Goal: Task Accomplishment & Management: Manage account settings

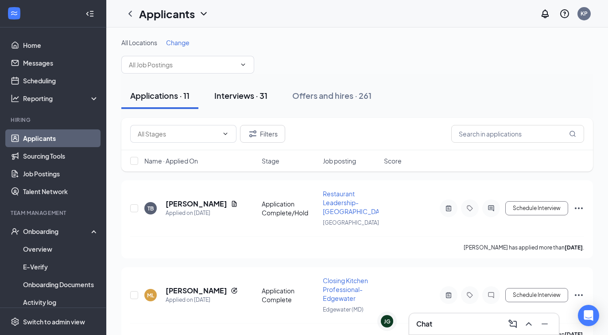
click at [237, 95] on div "Interviews · 31" at bounding box center [240, 95] width 53 height 11
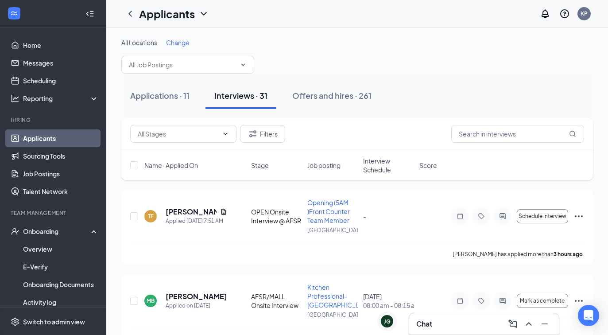
click at [377, 169] on span "Interview Schedule" at bounding box center [388, 165] width 51 height 18
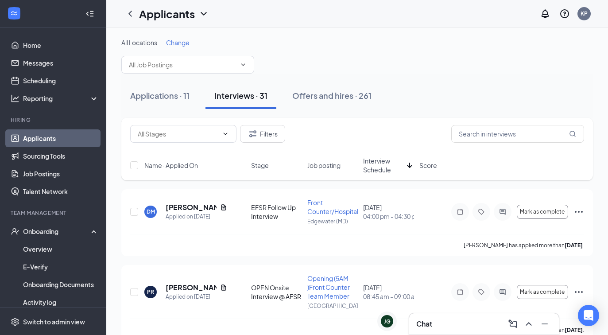
click at [377, 169] on span "Interview Schedule" at bounding box center [383, 165] width 40 height 18
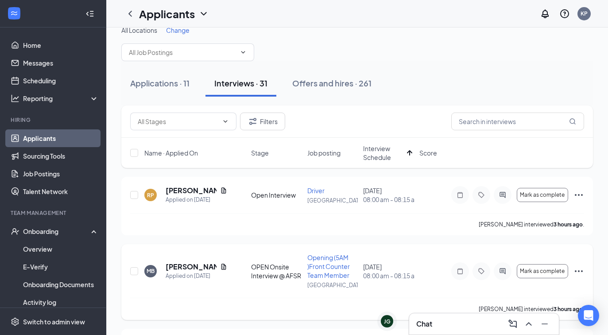
scroll to position [12, 0]
click at [501, 271] on icon "ActiveChat" at bounding box center [502, 271] width 11 height 7
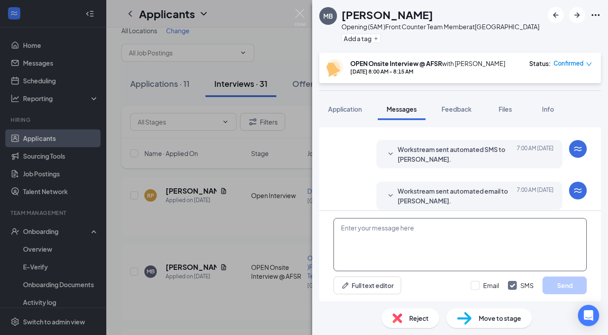
scroll to position [329, 0]
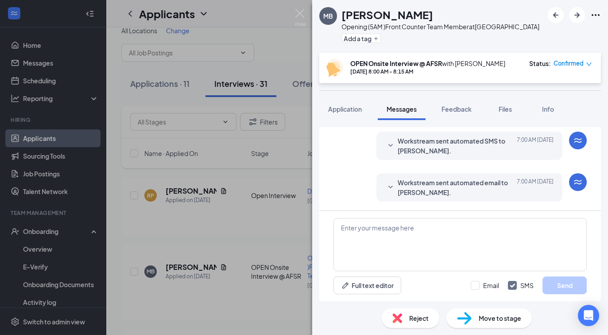
click at [394, 183] on icon "SmallChevronDown" at bounding box center [390, 187] width 11 height 11
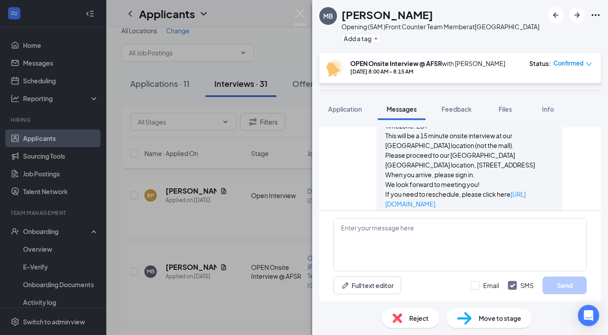
scroll to position [500, 0]
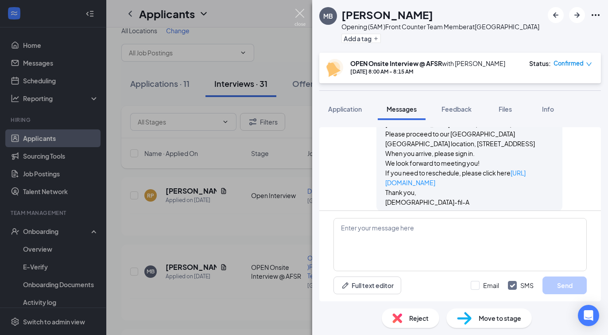
click at [299, 16] on img at bounding box center [299, 17] width 11 height 17
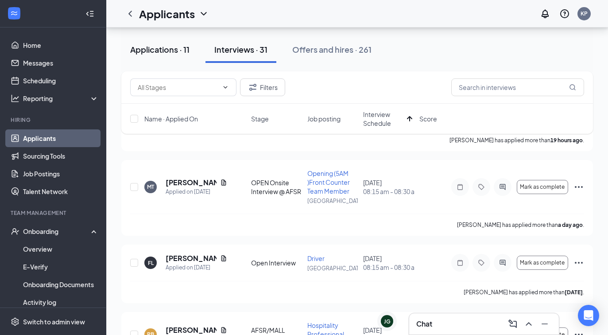
click at [162, 53] on div "Applications · 11" at bounding box center [159, 49] width 59 height 11
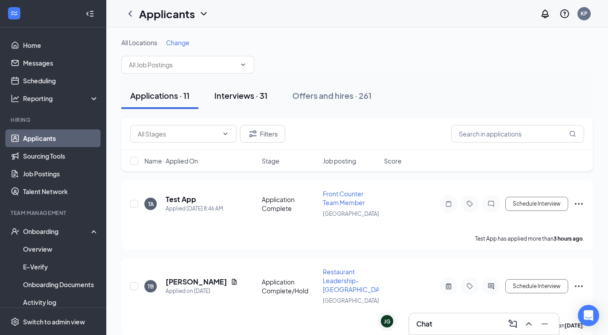
click at [235, 95] on div "Interviews · 31" at bounding box center [240, 95] width 53 height 11
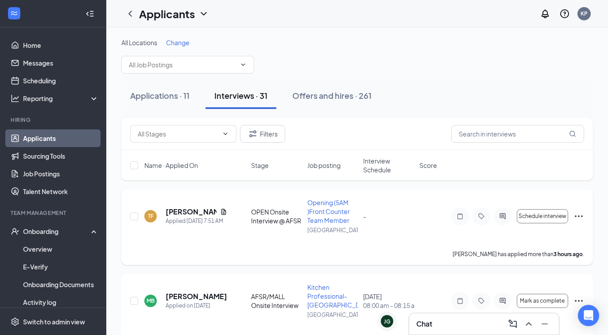
scroll to position [14, 0]
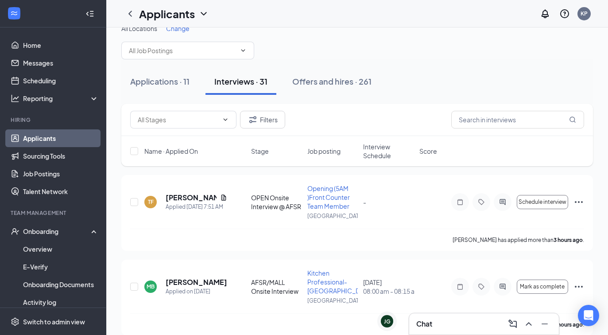
click at [383, 151] on span "Interview Schedule" at bounding box center [388, 151] width 51 height 18
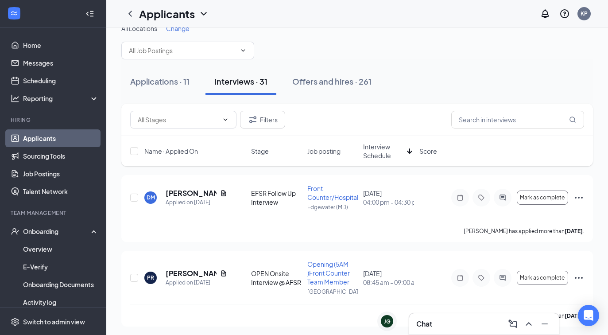
click at [383, 151] on span "Interview Schedule" at bounding box center [383, 151] width 40 height 18
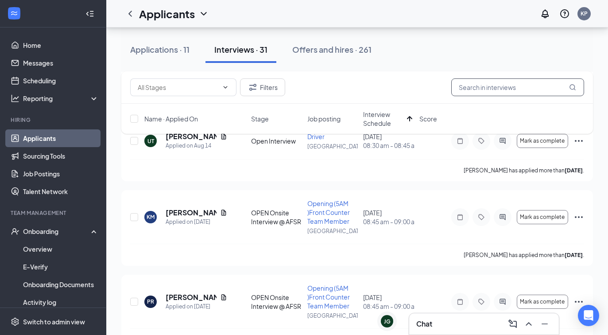
scroll to position [1169, 0]
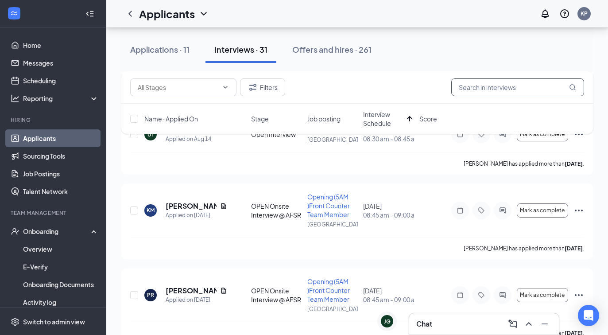
click at [499, 87] on input "text" at bounding box center [517, 87] width 133 height 18
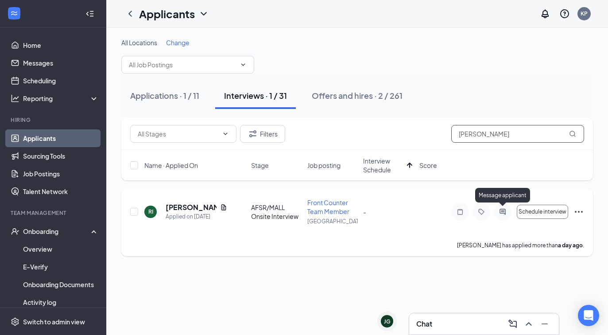
type input "robert"
click at [503, 211] on icon "ActiveChat" at bounding box center [502, 211] width 11 height 7
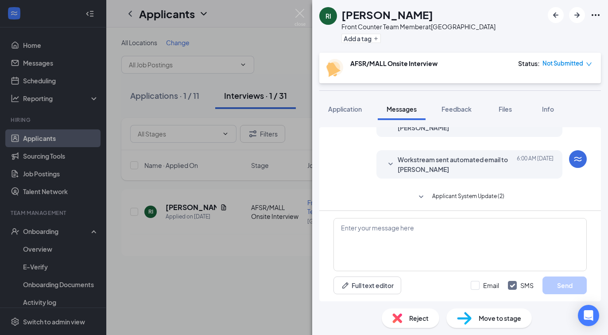
scroll to position [272, 0]
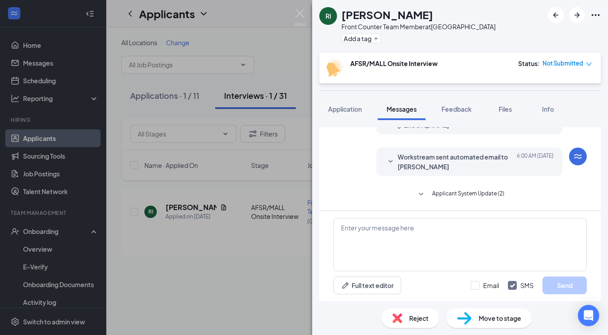
click at [386, 156] on icon "SmallChevronDown" at bounding box center [390, 161] width 11 height 11
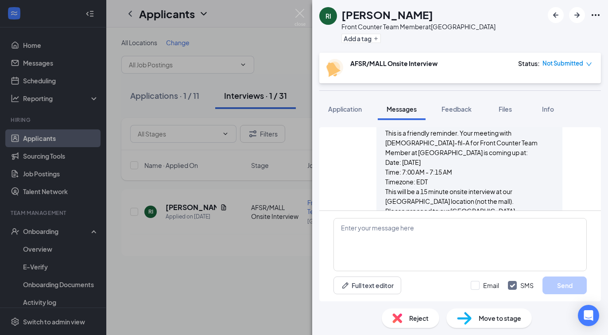
scroll to position [314, 0]
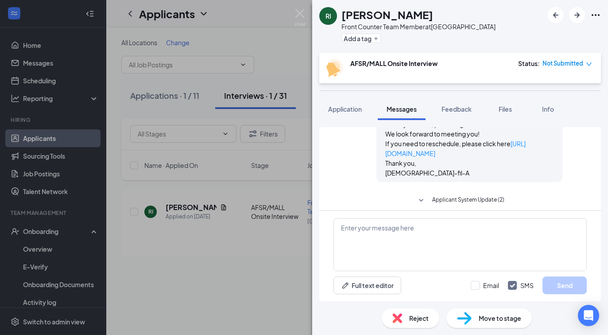
scroll to position [443, 0]
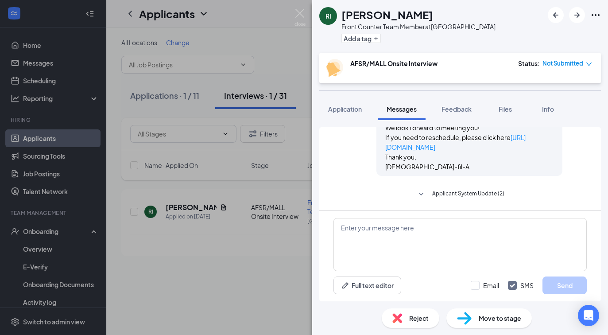
click at [421, 195] on icon "SmallChevronDown" at bounding box center [421, 194] width 4 height 3
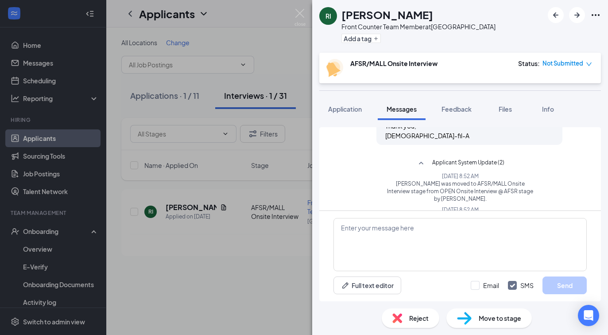
scroll to position [493, 0]
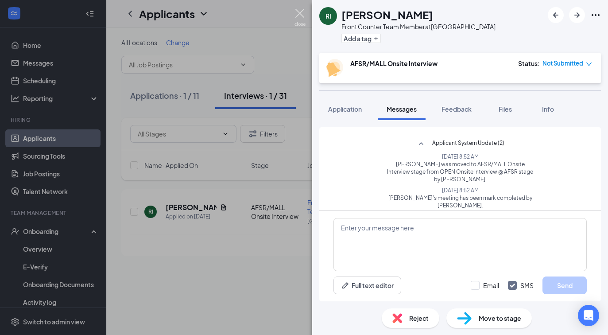
click at [302, 12] on img at bounding box center [299, 17] width 11 height 17
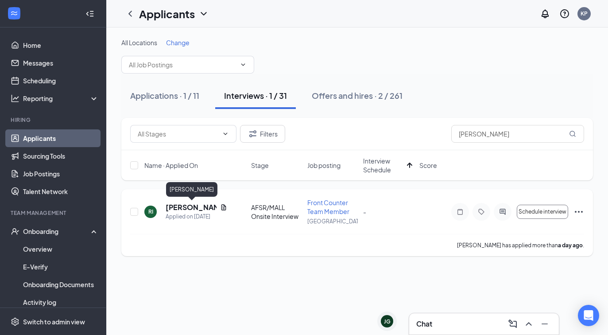
click at [183, 208] on h5 "Robert II" at bounding box center [191, 207] width 51 height 10
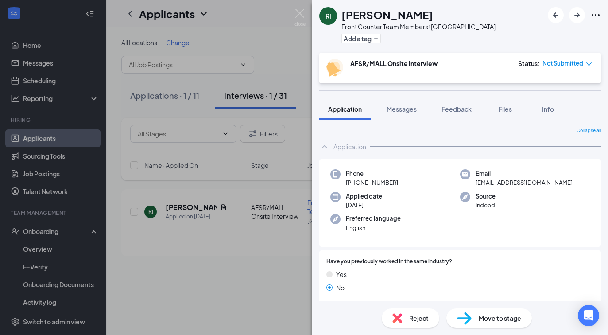
click at [580, 64] on span "Not Submitted" at bounding box center [562, 63] width 41 height 9
click at [484, 62] on div "AFSR/MALL Onsite Interview Status : Not Submitted" at bounding box center [459, 68] width 266 height 18
click at [297, 17] on img at bounding box center [299, 17] width 11 height 17
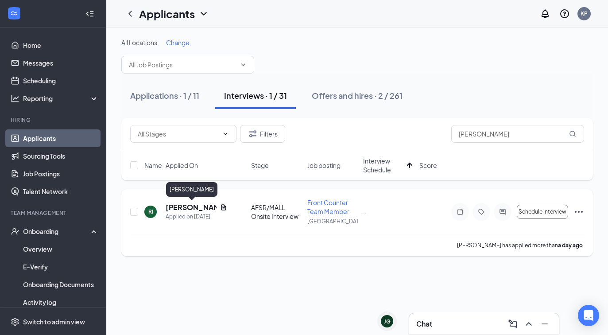
click at [182, 211] on h5 "Robert II" at bounding box center [191, 207] width 51 height 10
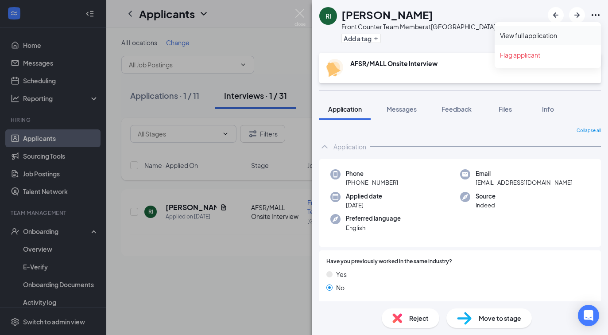
click at [551, 35] on link "View full application" at bounding box center [548, 35] width 96 height 9
click at [300, 16] on img at bounding box center [299, 17] width 11 height 17
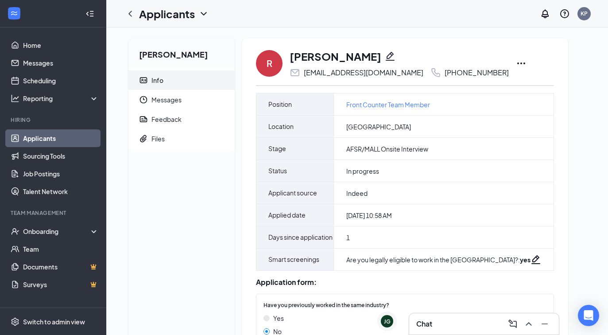
click at [386, 55] on icon "Pencil" at bounding box center [390, 56] width 9 height 9
type input "(667) 352-9317"
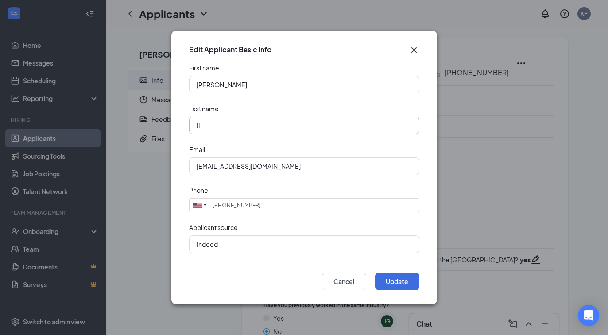
click at [195, 124] on input "II" at bounding box center [304, 125] width 230 height 18
click at [358, 284] on button "Cancel" at bounding box center [344, 281] width 44 height 18
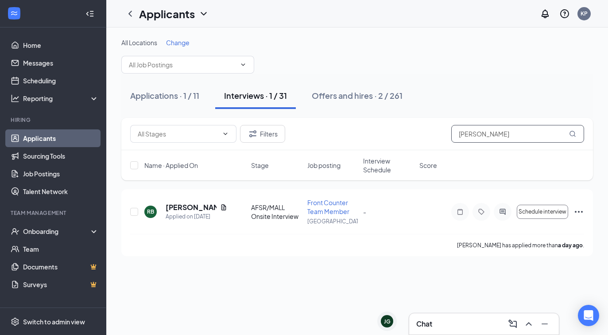
drag, startPoint x: 487, startPoint y: 128, endPoint x: 493, endPoint y: 139, distance: 12.7
click at [493, 139] on input "[PERSON_NAME]" at bounding box center [517, 134] width 133 height 18
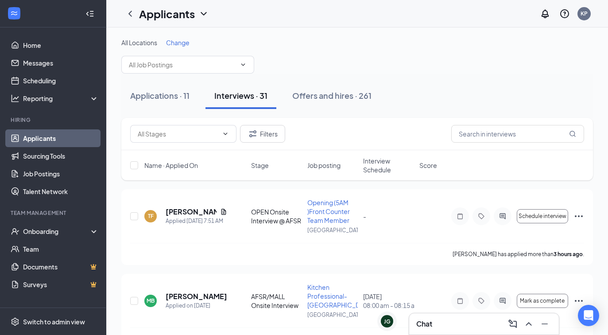
click at [379, 167] on span "Interview Schedule" at bounding box center [388, 165] width 51 height 18
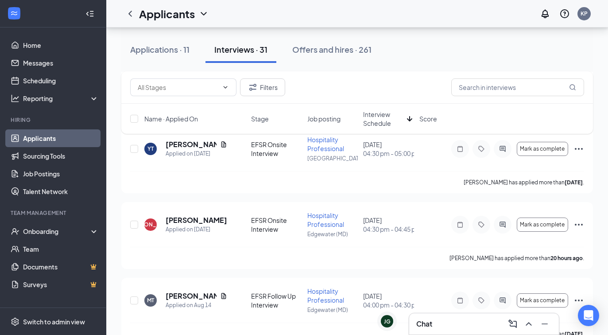
scroll to position [986, 0]
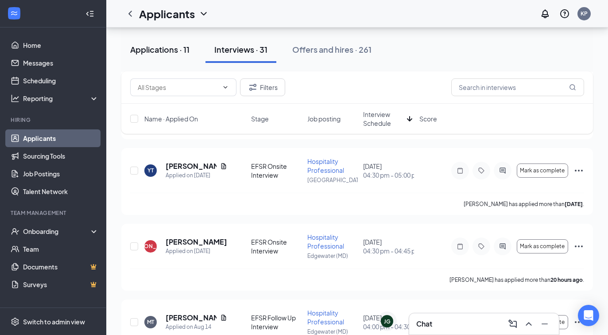
click at [154, 52] on div "Applications · 11" at bounding box center [159, 49] width 59 height 11
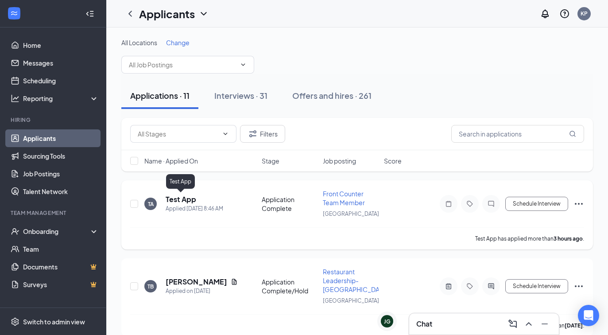
click at [184, 201] on h5 "Test App" at bounding box center [181, 199] width 31 height 10
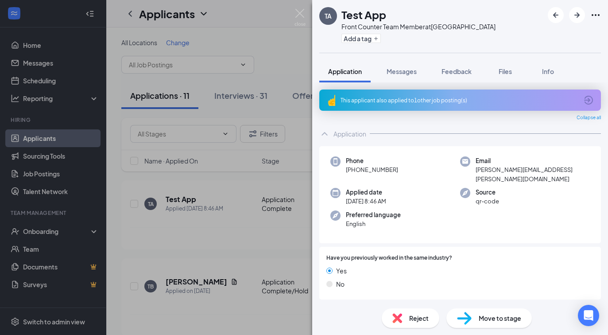
click at [396, 103] on div "This applicant also applied to 1 other job posting(s)" at bounding box center [458, 101] width 237 height 8
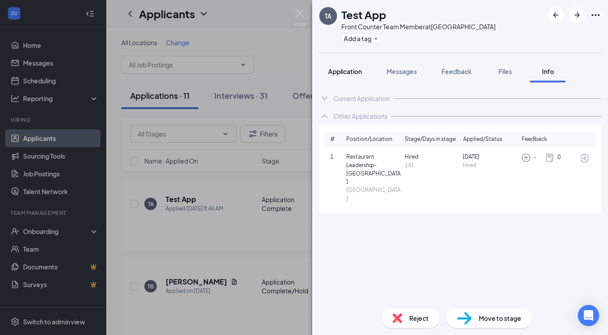
click at [352, 77] on button "Application" at bounding box center [344, 71] width 51 height 22
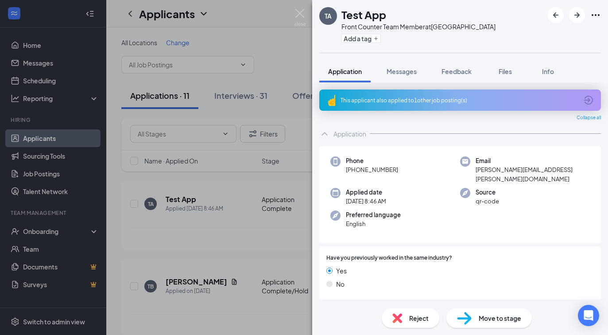
click at [370, 98] on div "This applicant also applied to 1 other job posting(s)" at bounding box center [458, 101] width 237 height 8
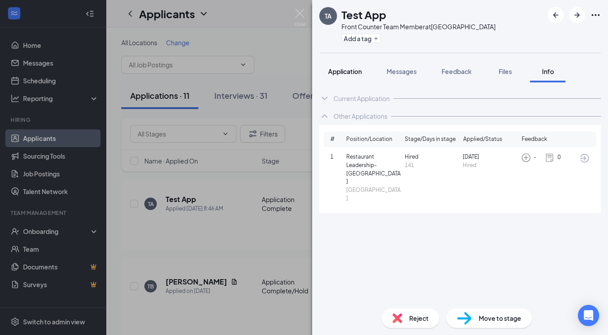
click at [343, 74] on span "Application" at bounding box center [345, 71] width 34 height 8
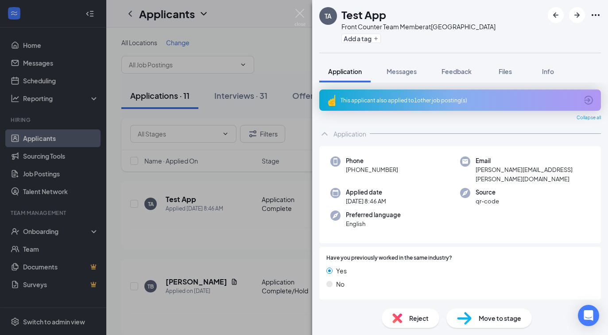
click at [353, 98] on div "This applicant also applied to 1 other job posting(s)" at bounding box center [458, 101] width 237 height 8
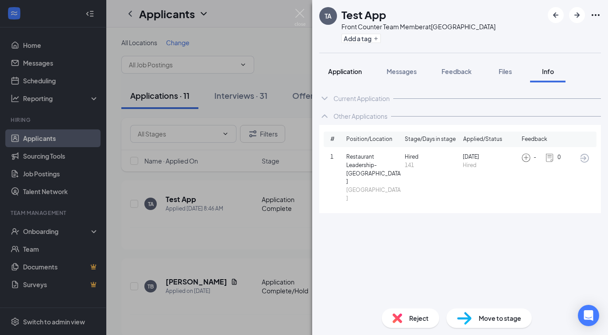
click at [351, 77] on button "Application" at bounding box center [344, 71] width 51 height 22
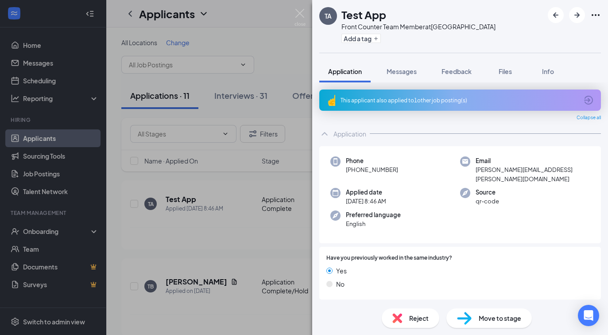
click at [365, 103] on div "This applicant also applied to 1 other job posting(s)" at bounding box center [458, 101] width 237 height 8
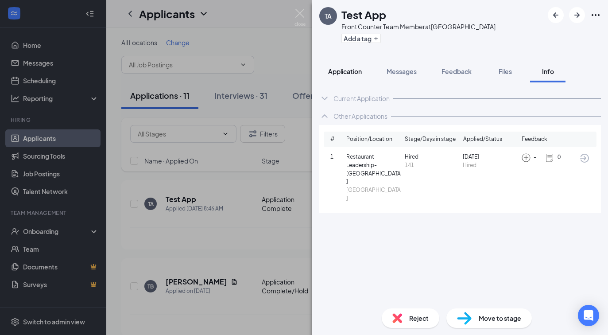
click at [353, 74] on span "Application" at bounding box center [345, 71] width 34 height 8
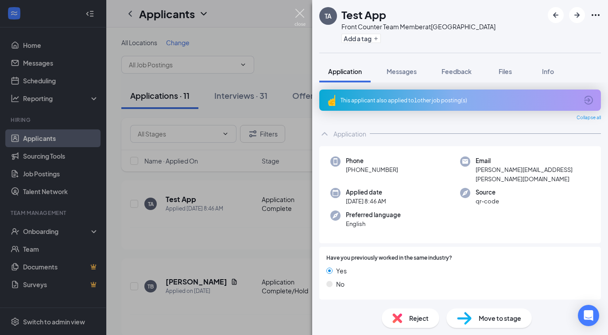
click at [298, 17] on img at bounding box center [299, 17] width 11 height 17
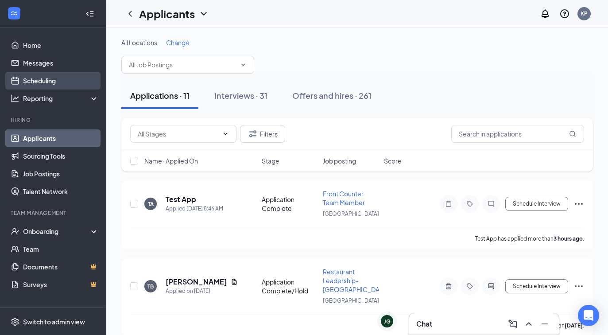
click at [36, 80] on link "Scheduling" at bounding box center [61, 81] width 76 height 18
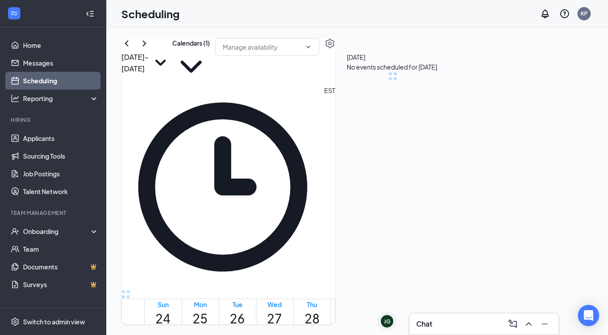
scroll to position [435, 0]
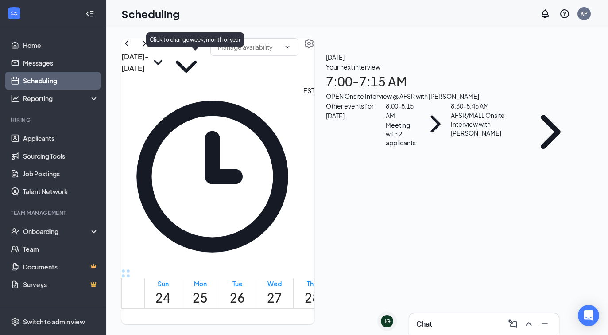
click at [167, 62] on icon "SmallChevronDown" at bounding box center [158, 62] width 19 height 19
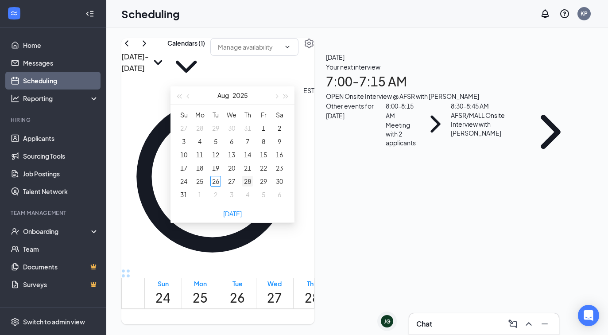
type input "2025-08-28"
click at [248, 182] on div "28" at bounding box center [247, 181] width 11 height 11
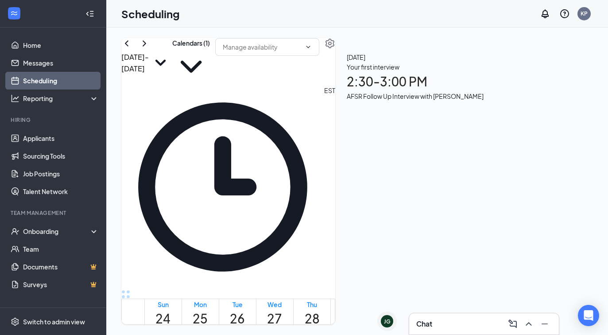
scroll to position [776, 0]
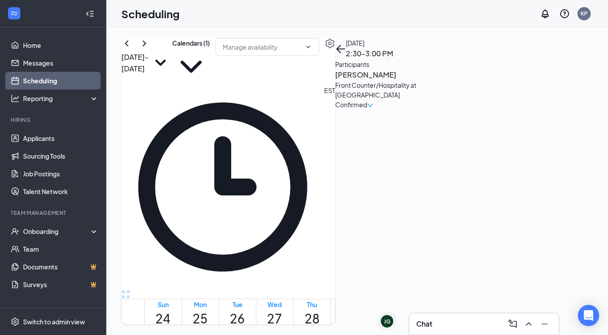
scroll to position [518, 0]
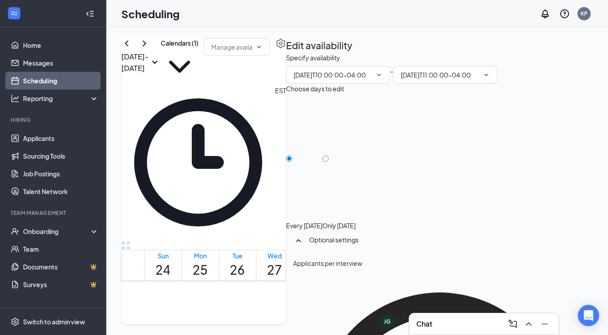
type input "10:00 AM"
type input "11:00 AM"
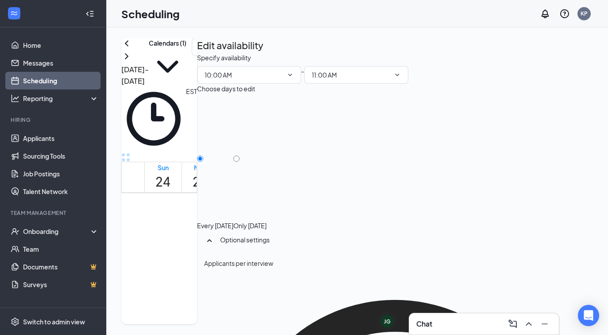
scroll to position [504, 0]
click at [329, 256] on div at bounding box center [329, 264] width 0 height 16
click at [312, 217] on div at bounding box center [312, 233] width 0 height 33
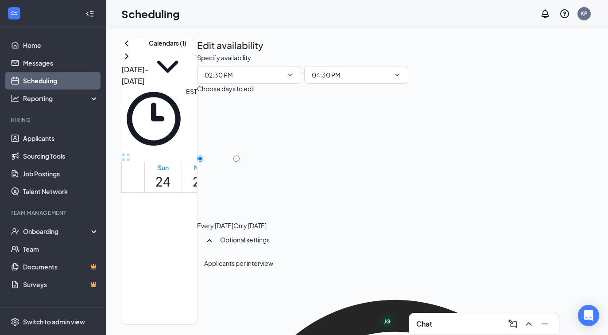
click at [329, 289] on div at bounding box center [329, 297] width 0 height 16
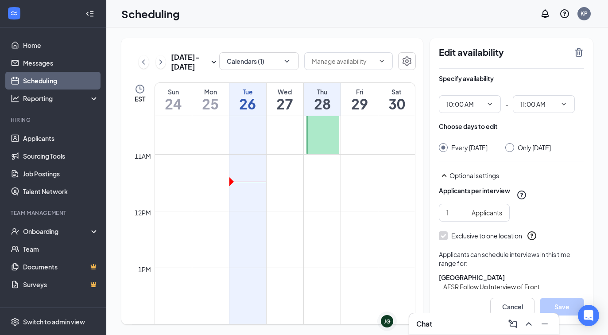
scroll to position [580, 0]
click at [332, 151] on div at bounding box center [322, 131] width 33 height 56
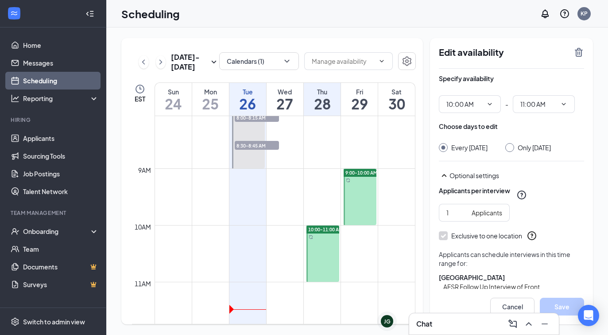
scroll to position [460, 0]
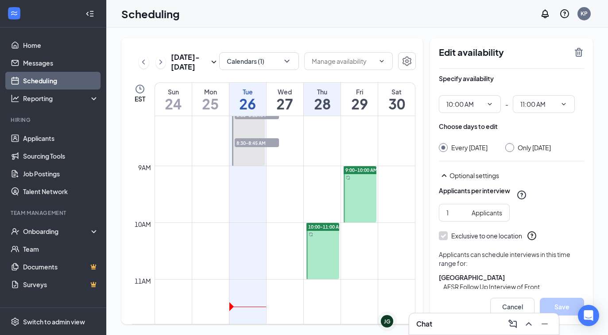
click at [319, 255] on div at bounding box center [322, 251] width 33 height 56
click at [318, 237] on div at bounding box center [322, 251] width 33 height 56
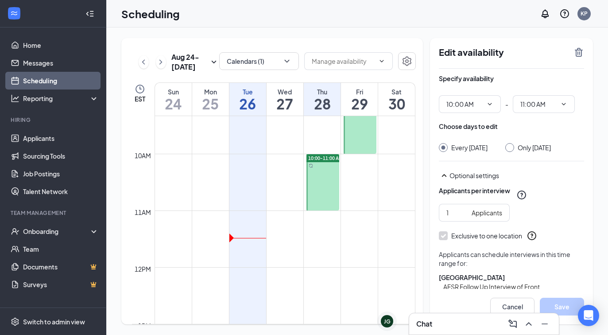
scroll to position [530, 0]
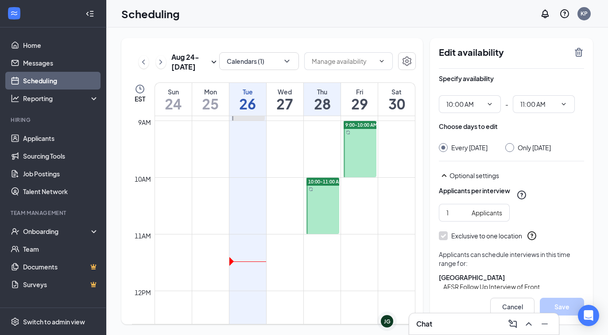
click at [318, 224] on div at bounding box center [322, 206] width 33 height 56
click at [326, 209] on div at bounding box center [322, 206] width 33 height 56
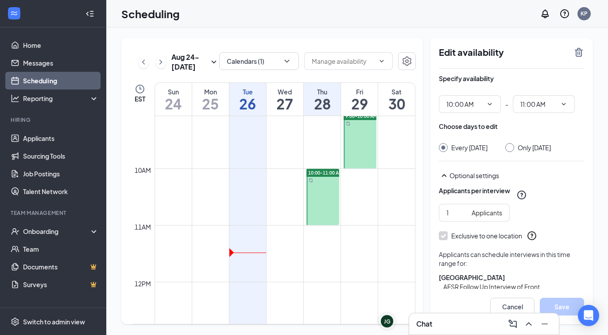
scroll to position [513, 0]
click at [326, 195] on div at bounding box center [322, 198] width 33 height 56
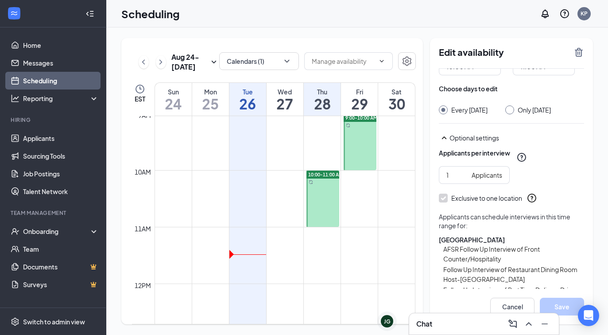
scroll to position [0, 0]
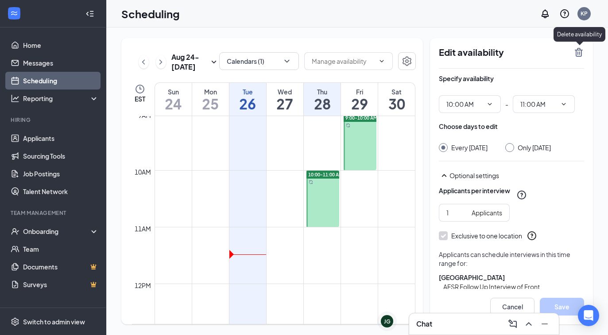
click at [580, 50] on icon "TrashOutline" at bounding box center [579, 52] width 8 height 9
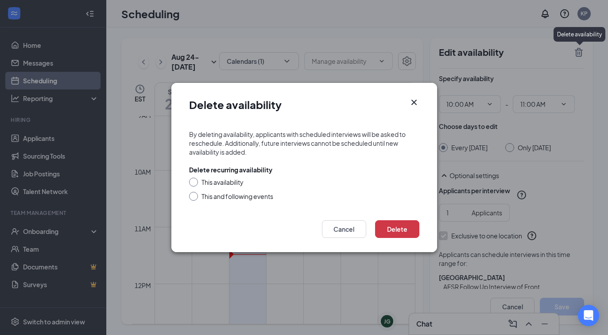
click at [208, 179] on div "This availability" at bounding box center [222, 182] width 42 height 9
click at [195, 179] on input "This availability" at bounding box center [192, 181] width 6 height 6
radio input "true"
click at [399, 227] on button "Delete" at bounding box center [397, 229] width 44 height 18
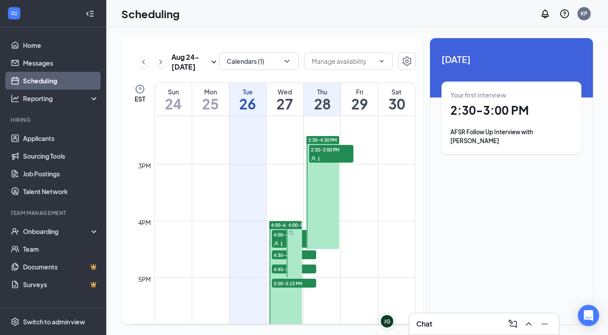
scroll to position [826, 0]
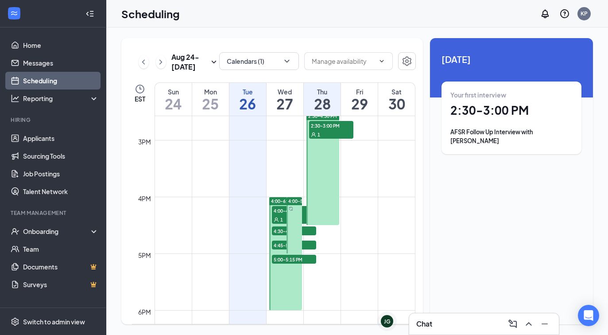
click at [323, 167] on div at bounding box center [322, 168] width 33 height 113
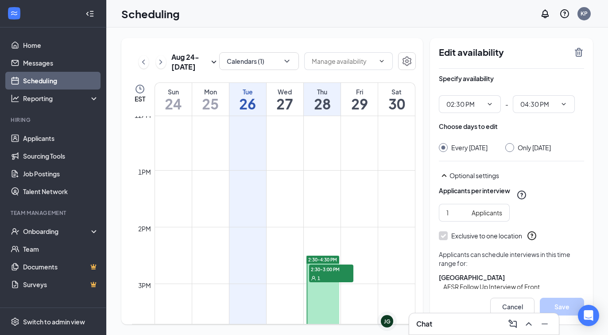
scroll to position [652, 0]
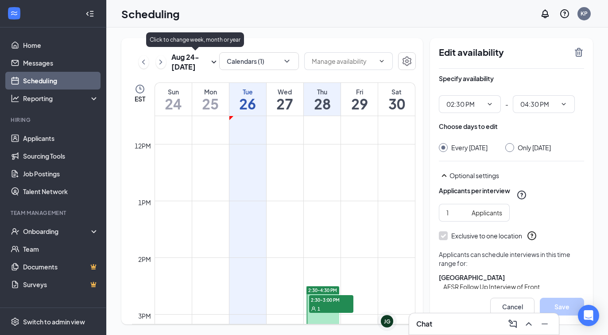
click at [210, 59] on icon "SmallChevronDown" at bounding box center [214, 62] width 11 height 11
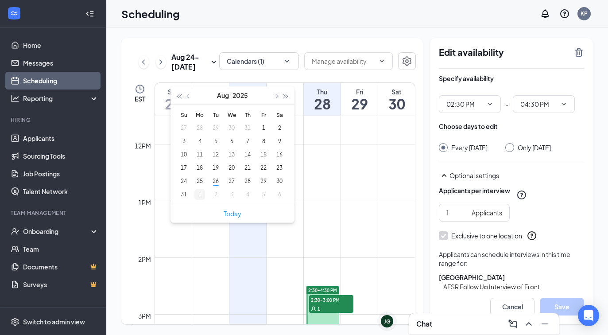
type input "[DATE]"
click at [201, 195] on div "1" at bounding box center [199, 194] width 11 height 11
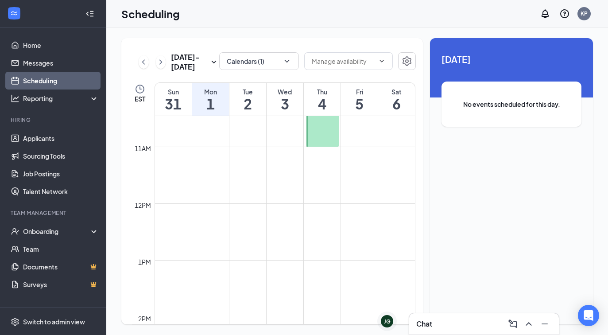
scroll to position [588, 0]
click at [290, 56] on button "Calendars (1)" at bounding box center [259, 61] width 80 height 18
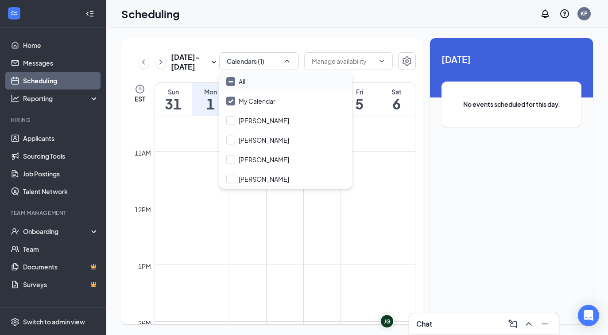
click at [231, 86] on div "All" at bounding box center [285, 81] width 133 height 19
checkbox input "true"
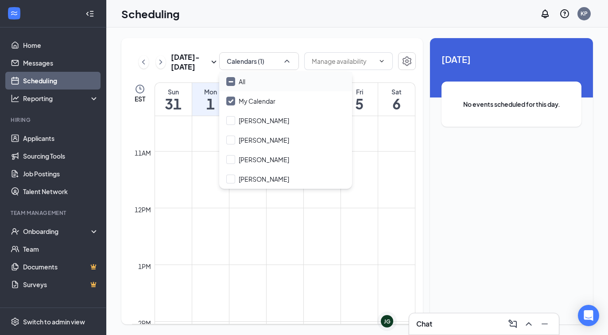
checkbox input "true"
click at [292, 232] on td at bounding box center [285, 229] width 261 height 14
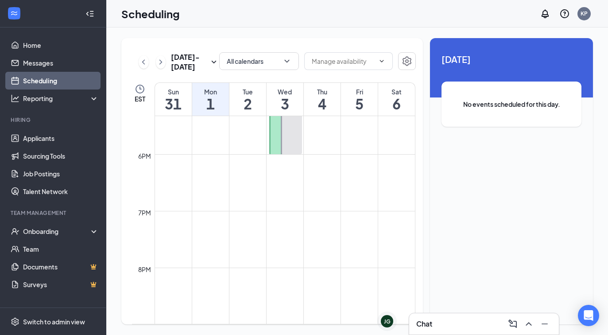
scroll to position [811, 0]
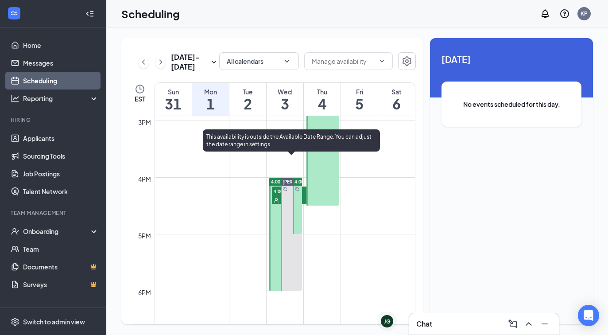
scroll to position [827, 0]
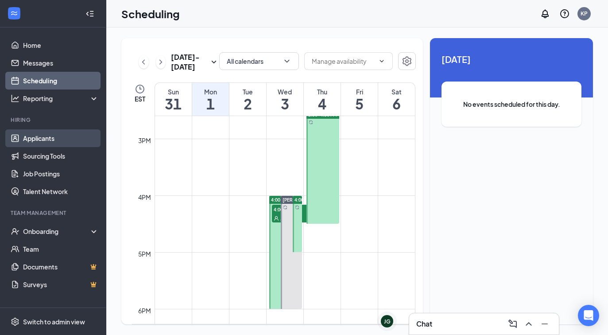
click at [54, 141] on link "Applicants" at bounding box center [61, 138] width 76 height 18
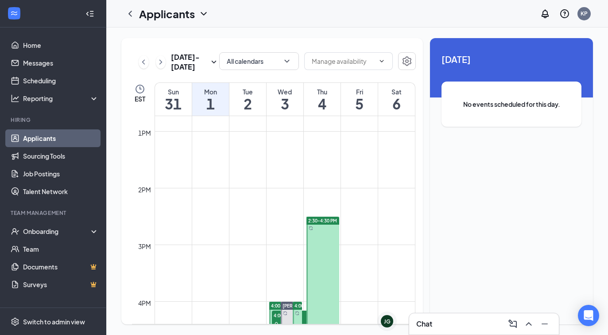
scroll to position [719, 0]
click at [53, 136] on link "Applicants" at bounding box center [61, 138] width 76 height 18
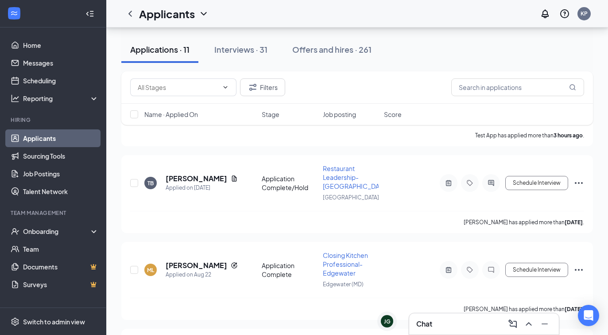
scroll to position [101, 0]
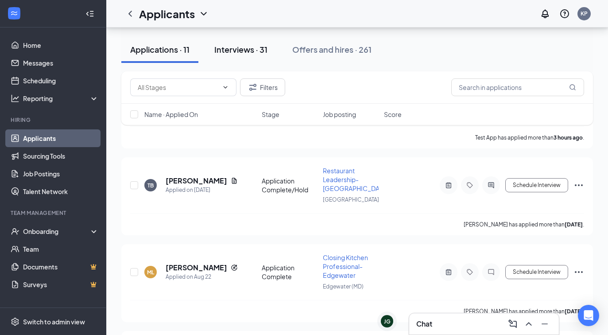
click at [253, 59] on button "Interviews · 31" at bounding box center [240, 49] width 71 height 27
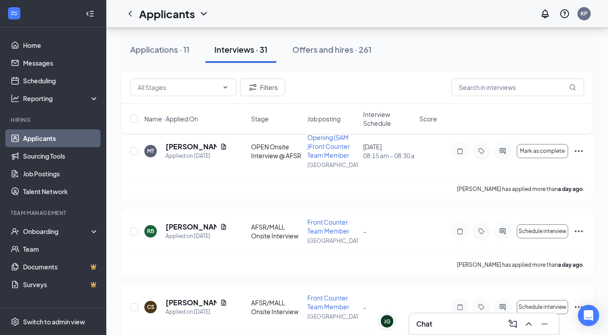
scroll to position [385, 0]
click at [502, 228] on icon "ActiveChat" at bounding box center [502, 231] width 6 height 6
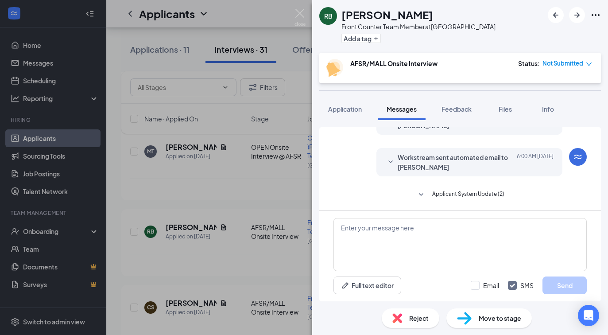
scroll to position [272, 0]
click at [394, 161] on icon "SmallChevronDown" at bounding box center [390, 161] width 11 height 11
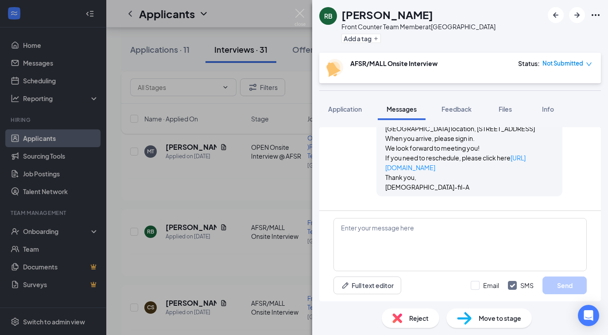
scroll to position [443, 0]
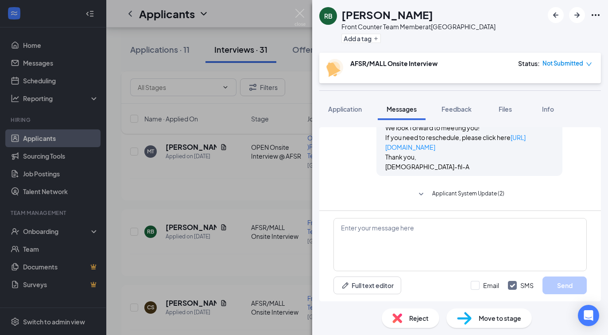
click at [421, 192] on icon "SmallChevronDown" at bounding box center [421, 194] width 11 height 11
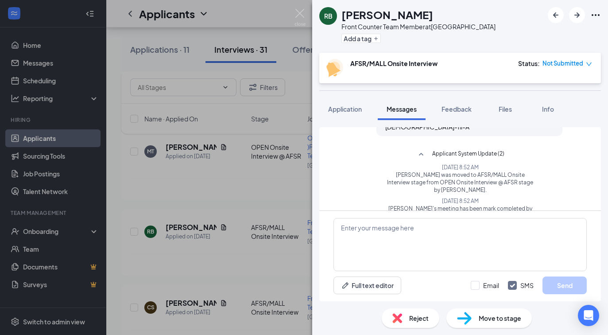
scroll to position [493, 0]
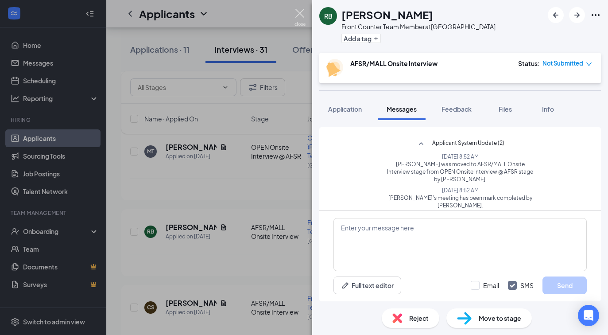
click at [299, 12] on img at bounding box center [299, 17] width 11 height 17
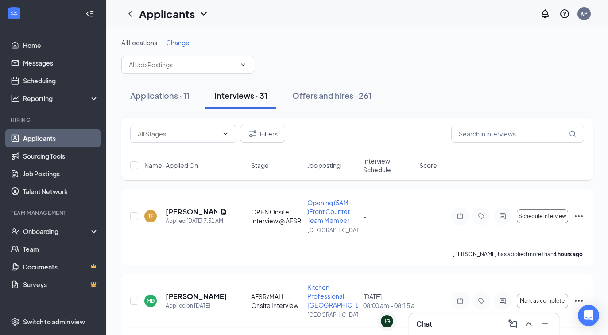
click at [183, 164] on span "Name · Applied On" at bounding box center [171, 165] width 54 height 9
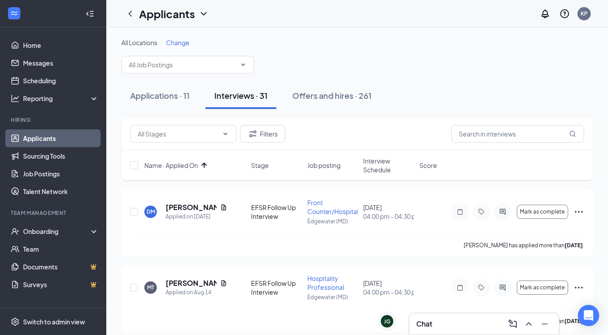
click at [35, 140] on link "Applicants" at bounding box center [61, 138] width 76 height 18
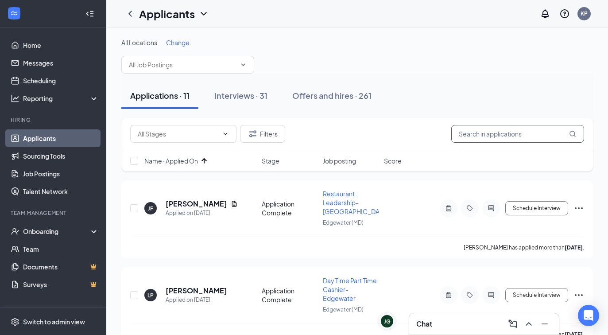
click at [474, 131] on input "text" at bounding box center [517, 134] width 133 height 18
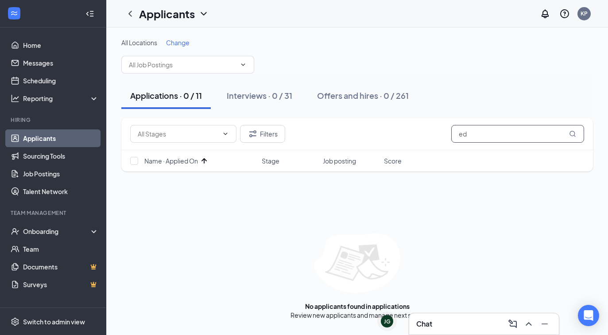
type input "ed"
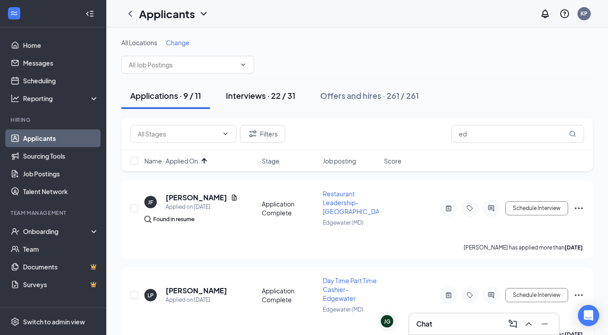
click at [236, 97] on div "Interviews · 22 / 31" at bounding box center [261, 95] width 70 height 11
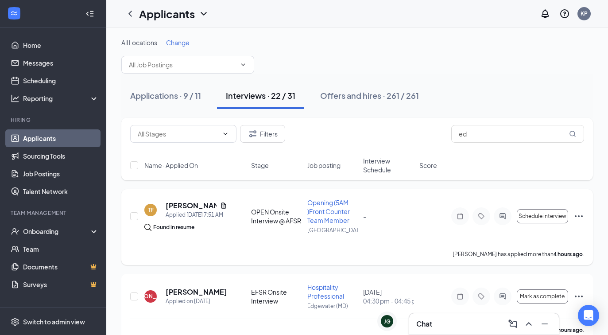
scroll to position [0, 0]
click at [269, 131] on button "Filters" at bounding box center [262, 133] width 45 height 18
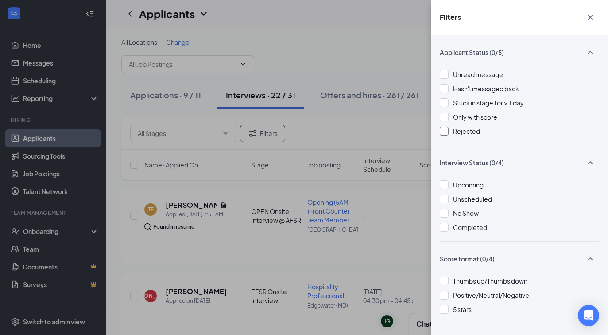
click at [442, 130] on div at bounding box center [444, 131] width 9 height 9
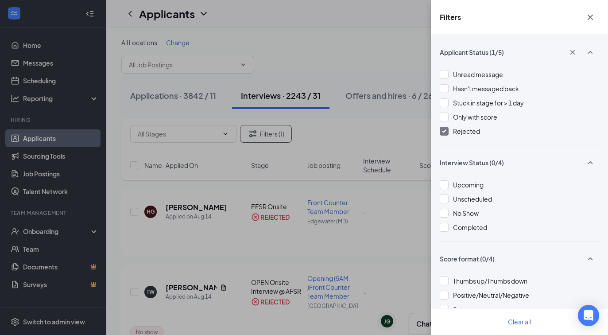
click at [590, 17] on icon "Cross" at bounding box center [589, 17] width 5 height 5
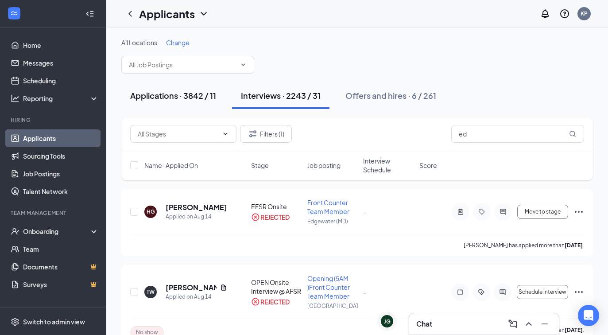
click at [193, 98] on div "Applications · 3842 / 11" at bounding box center [173, 95] width 86 height 11
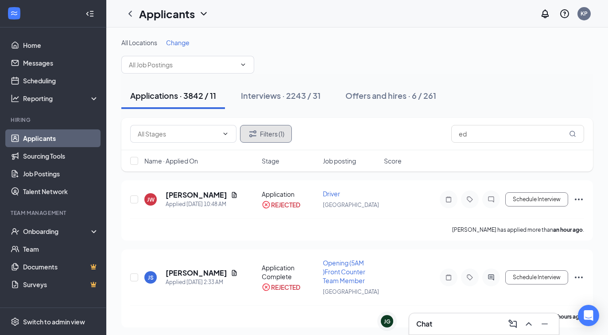
click at [280, 136] on button "Filters (1)" at bounding box center [266, 134] width 52 height 18
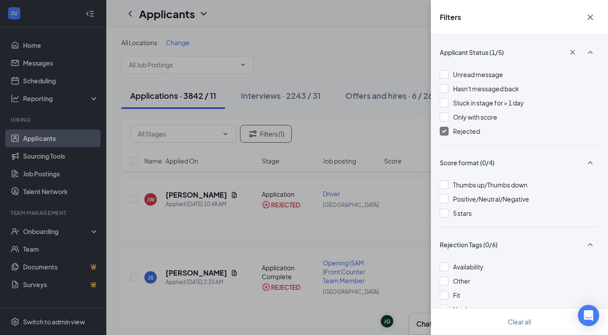
click at [442, 130] on img at bounding box center [444, 131] width 4 height 4
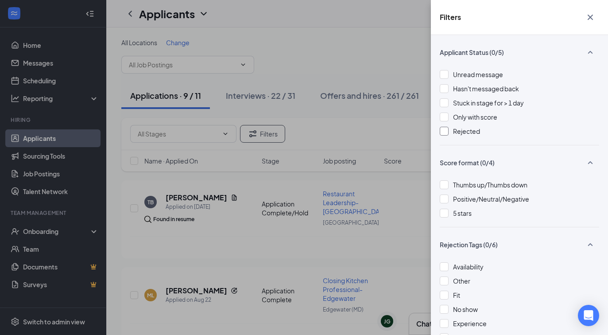
click at [595, 8] on div "Filters" at bounding box center [519, 17] width 177 height 35
click at [589, 19] on icon "Cross" at bounding box center [590, 17] width 11 height 11
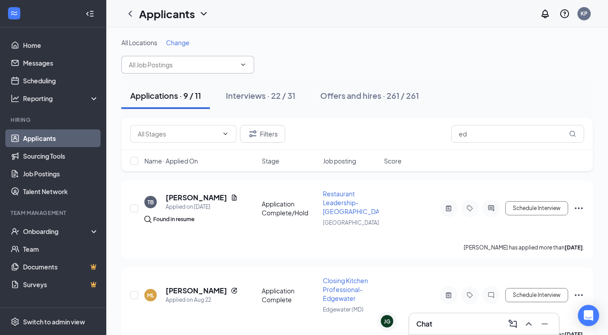
click at [225, 66] on input "text" at bounding box center [182, 65] width 107 height 10
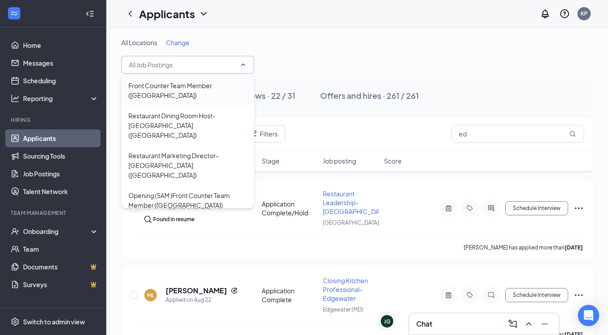
click at [219, 85] on div "Front Counter Team Member (Annapolis)" at bounding box center [187, 90] width 119 height 19
type input "Front Counter Team Member (Annapolis)"
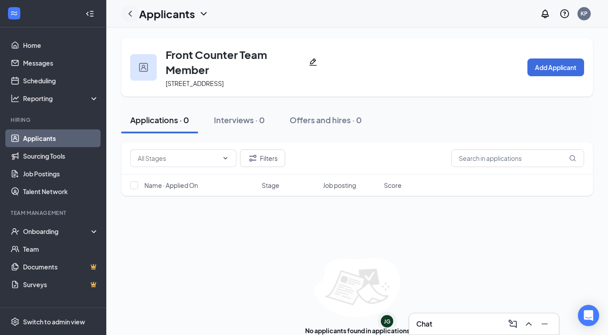
click at [129, 15] on icon "ChevronLeft" at bounding box center [130, 13] width 11 height 11
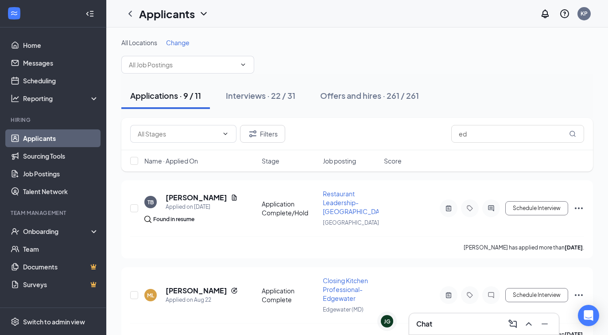
click at [27, 137] on link "Applicants" at bounding box center [61, 138] width 76 height 18
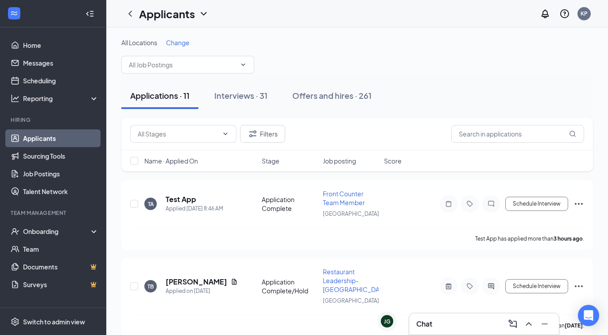
click at [441, 319] on div "Chat" at bounding box center [483, 324] width 135 height 14
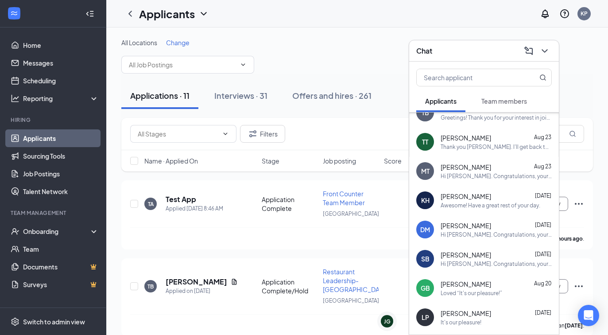
scroll to position [76, 0]
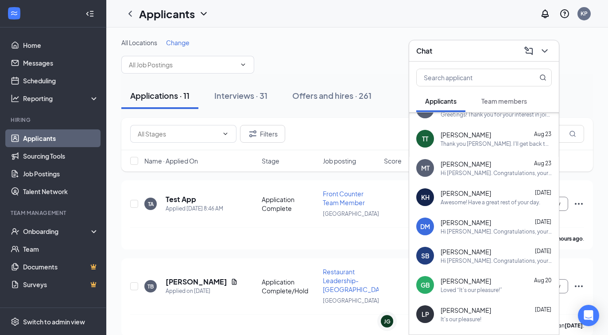
click at [480, 187] on div "KH Kaylah Howard Aug 22 Awesome! Have a great rest of your day." at bounding box center [484, 196] width 150 height 29
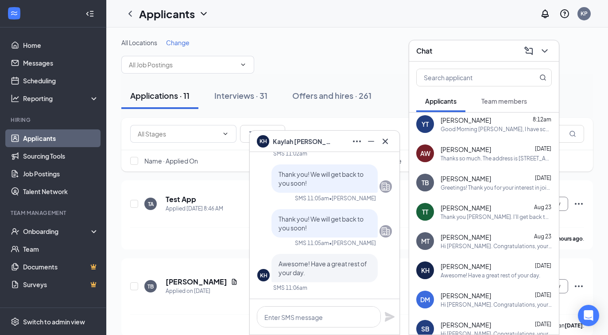
scroll to position [0, 0]
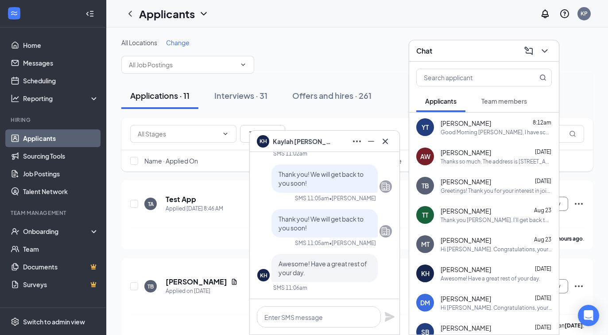
click at [472, 219] on div "Thank you [PERSON_NAME]. I'll get back to you soon." at bounding box center [496, 220] width 111 height 8
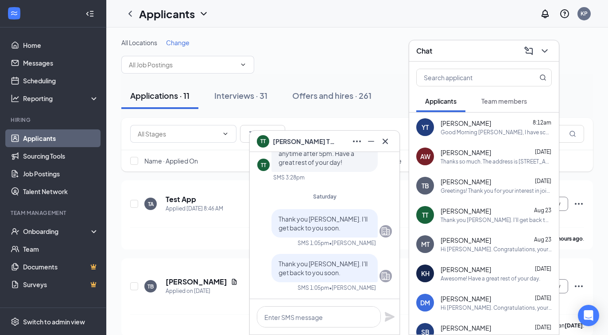
click at [465, 275] on div "Awesome! Have a great rest of your day." at bounding box center [491, 278] width 100 height 8
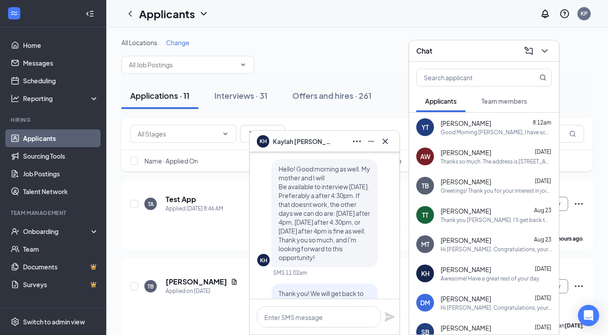
scroll to position [-112, 0]
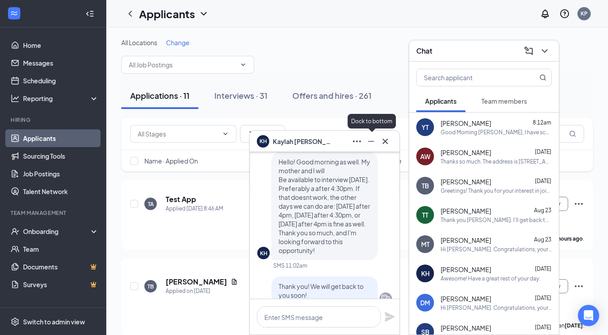
click at [369, 141] on icon "Minimize" at bounding box center [371, 141] width 6 height 1
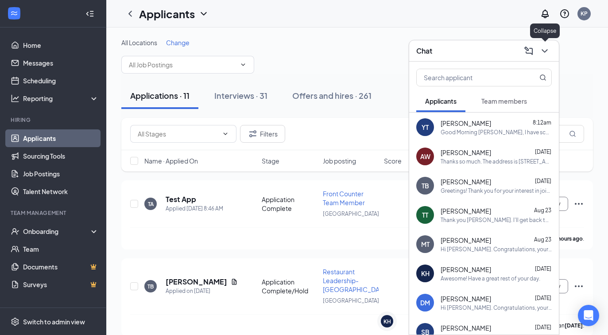
click at [542, 50] on icon "ChevronDown" at bounding box center [544, 51] width 6 height 4
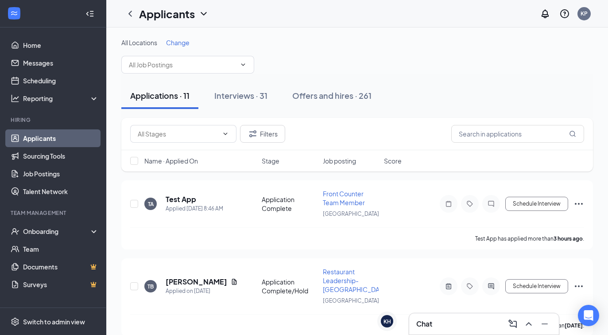
click at [39, 138] on link "Applicants" at bounding box center [61, 138] width 76 height 18
click at [53, 135] on link "Applicants" at bounding box center [61, 138] width 76 height 18
click at [51, 85] on link "Scheduling" at bounding box center [61, 81] width 76 height 18
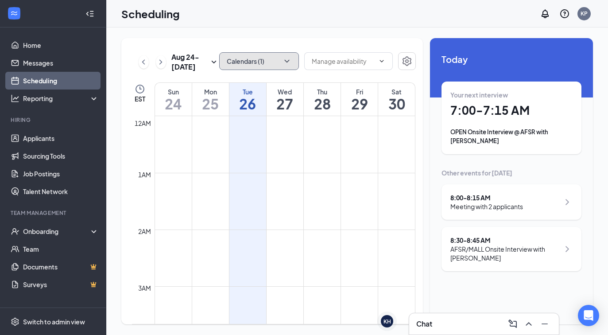
click at [283, 63] on icon "ChevronDown" at bounding box center [286, 61] width 9 height 9
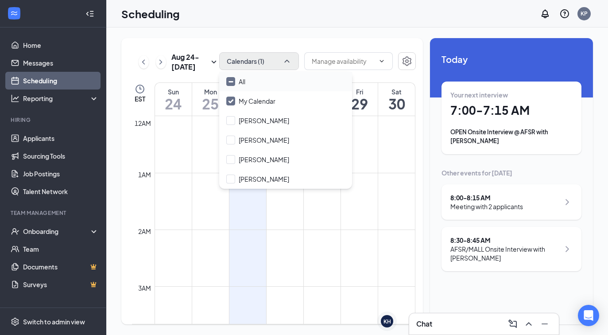
click at [231, 83] on input "All" at bounding box center [235, 81] width 19 height 9
checkbox input "true"
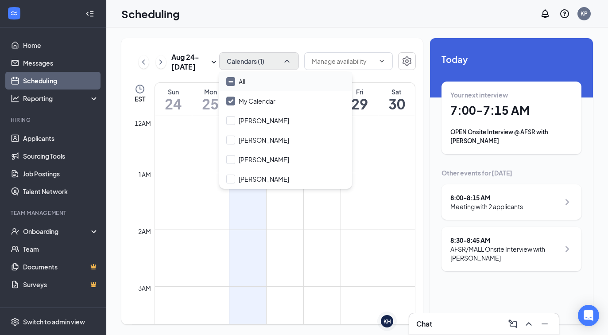
checkbox input "true"
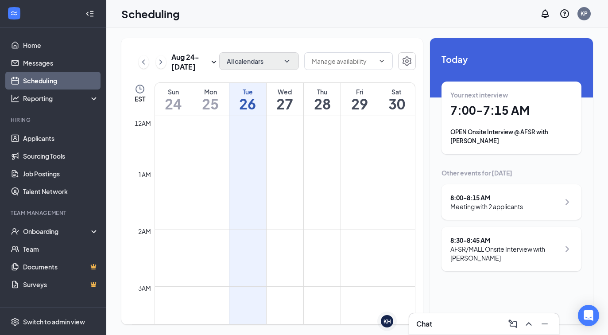
click at [358, 217] on td at bounding box center [285, 222] width 261 height 14
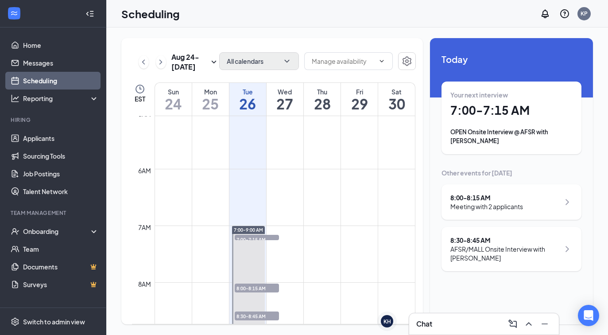
scroll to position [284, 0]
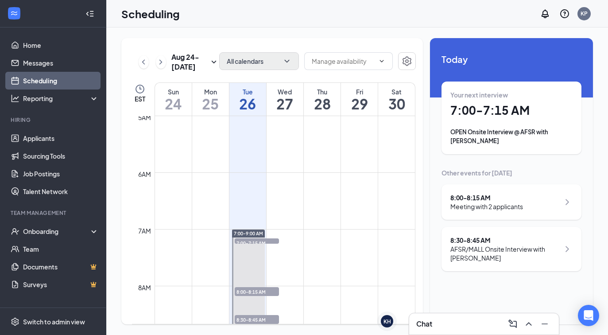
click at [260, 229] on div "7:00-9:00 AM" at bounding box center [248, 233] width 33 height 8
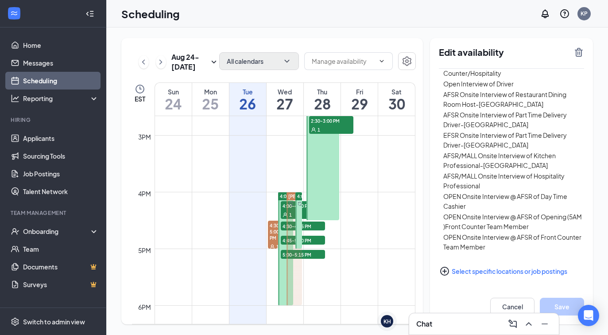
scroll to position [841, 0]
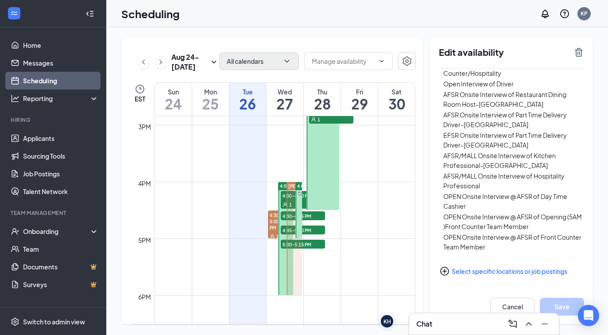
click at [283, 186] on span "4:00-6:00 PM" at bounding box center [294, 186] width 29 height 6
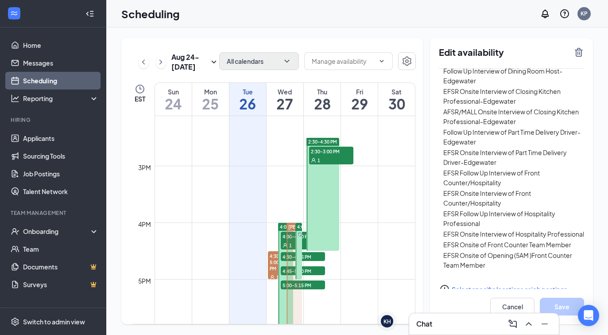
scroll to position [792, 0]
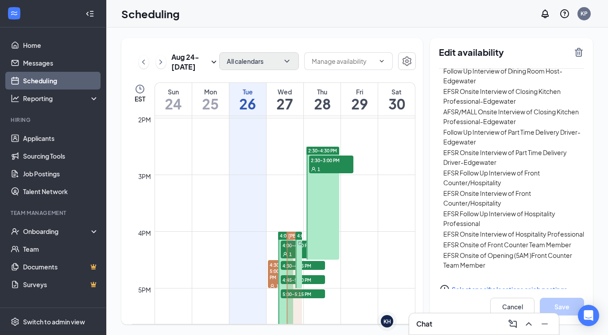
click at [324, 147] on span "2:30-4:30 PM" at bounding box center [322, 150] width 29 height 6
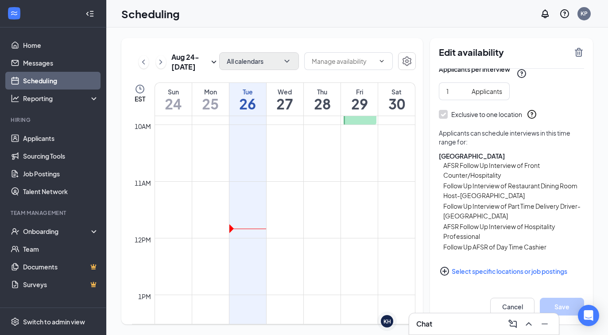
scroll to position [594, 0]
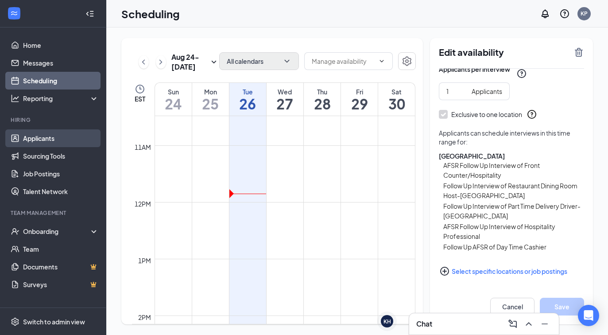
click at [65, 139] on link "Applicants" at bounding box center [61, 138] width 76 height 18
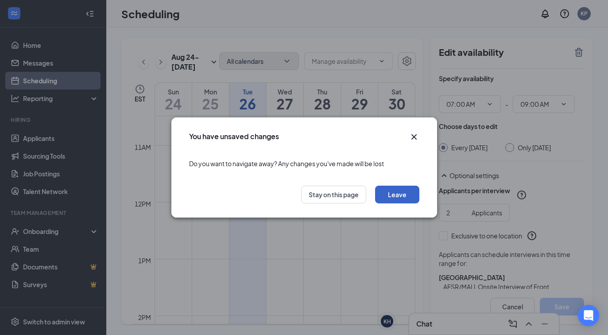
click at [398, 198] on button "Leave" at bounding box center [397, 195] width 44 height 18
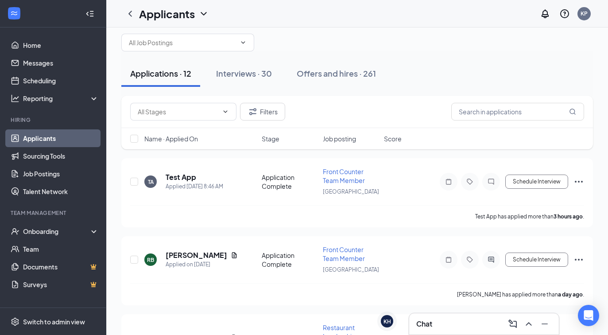
scroll to position [23, 0]
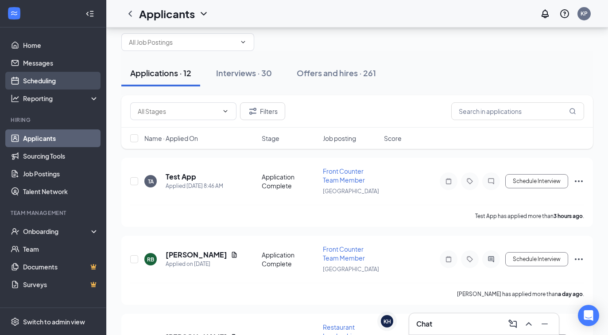
click at [50, 77] on link "Scheduling" at bounding box center [61, 81] width 76 height 18
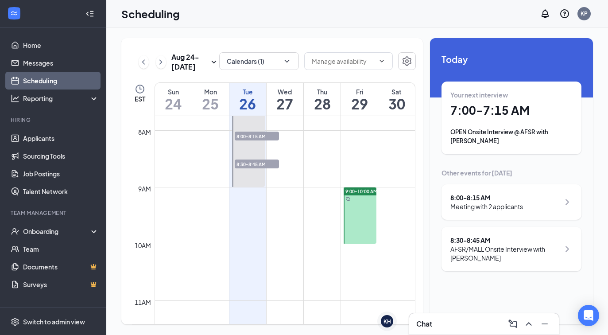
scroll to position [429, 0]
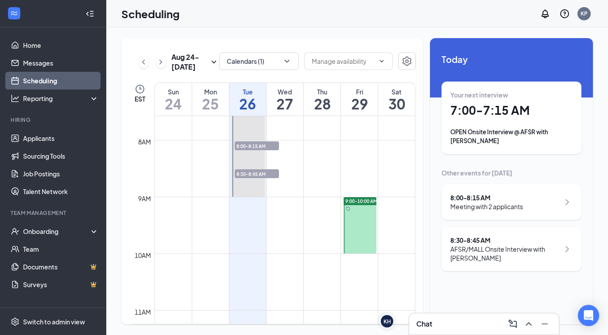
click at [371, 219] on div at bounding box center [360, 225] width 33 height 56
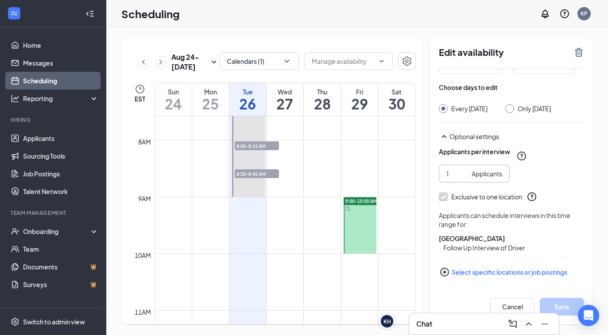
scroll to position [40, 0]
click at [444, 269] on icon "PlusCircle" at bounding box center [444, 271] width 9 height 9
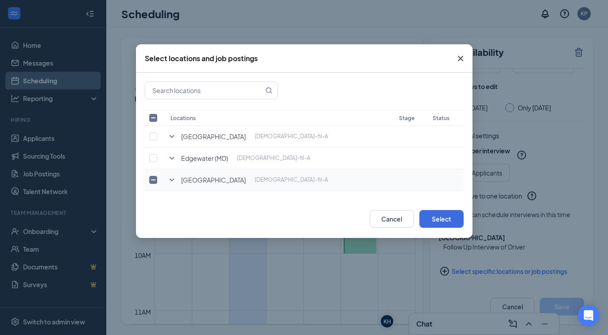
click at [174, 175] on icon "SmallChevronDown" at bounding box center [171, 179] width 11 height 11
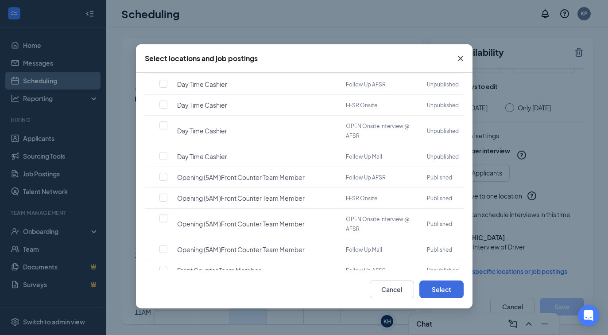
scroll to position [735, 0]
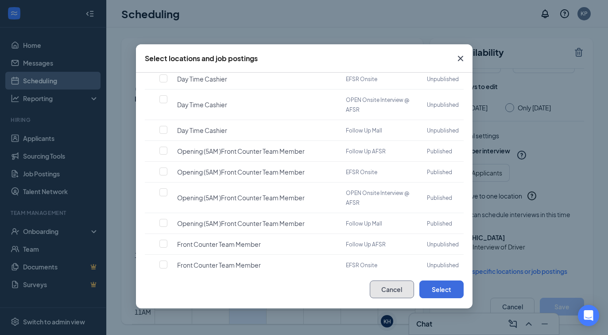
click at [385, 289] on button "Cancel" at bounding box center [392, 289] width 44 height 18
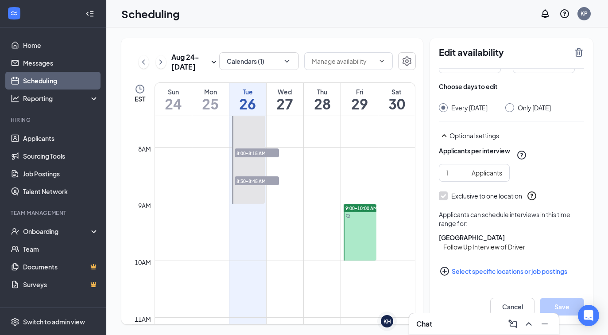
scroll to position [421, 0]
click at [370, 228] on div at bounding box center [360, 233] width 33 height 56
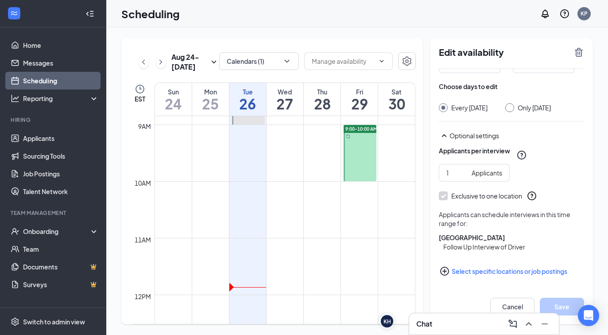
scroll to position [504, 0]
click at [444, 270] on icon "PlusCircle" at bounding box center [444, 271] width 11 height 11
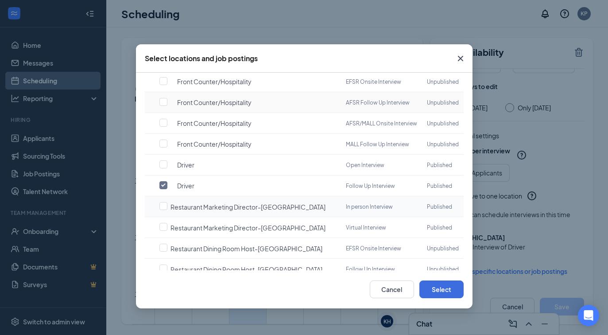
scroll to position [143, 0]
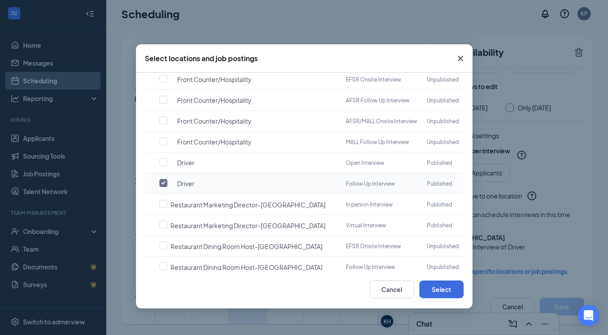
click at [160, 179] on input "checkbox" at bounding box center [163, 183] width 8 height 8
checkbox input "false"
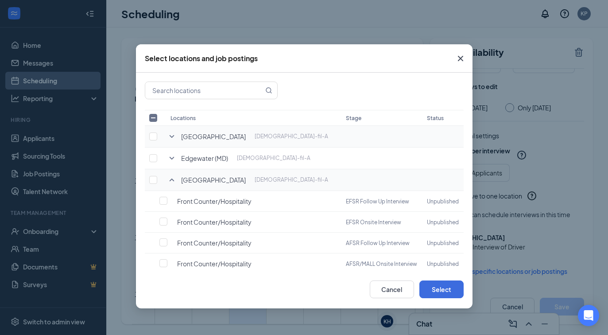
click at [171, 138] on icon "SmallChevronDown" at bounding box center [171, 136] width 11 height 11
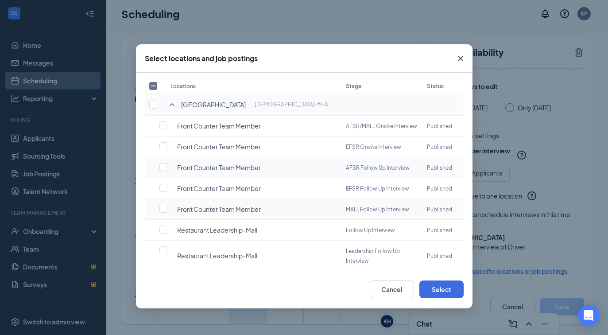
scroll to position [50, 0]
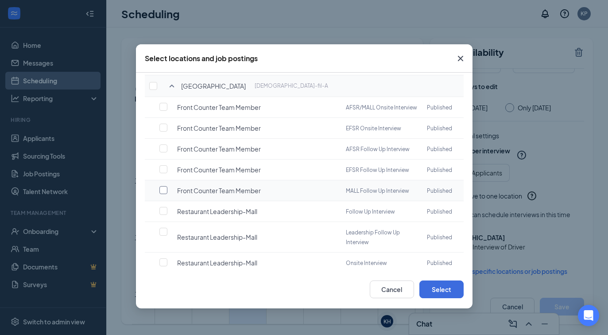
click at [162, 188] on input "checkbox" at bounding box center [163, 190] width 8 height 8
checkbox input "true"
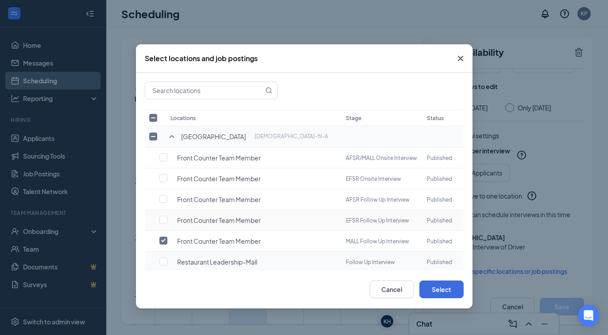
scroll to position [12, 0]
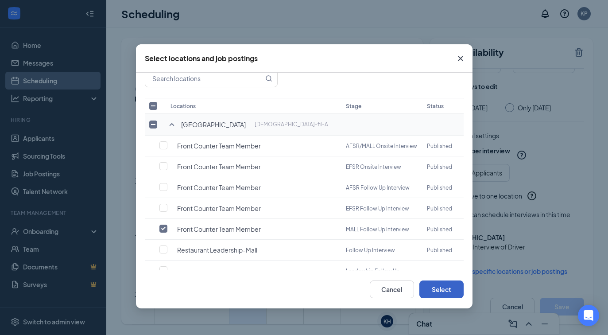
click at [438, 288] on button "Select" at bounding box center [441, 289] width 44 height 18
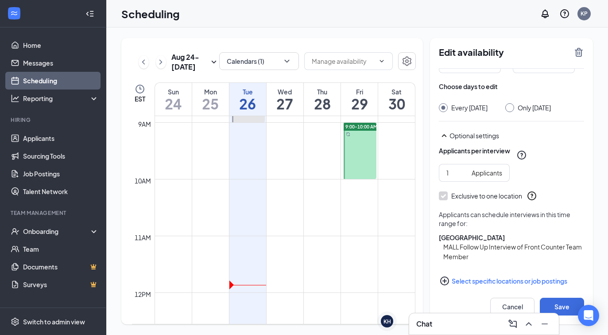
scroll to position [50, 0]
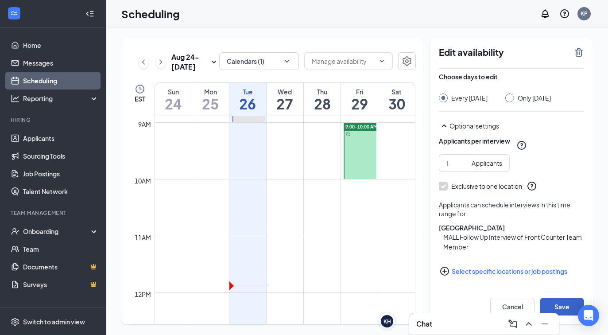
click at [574, 301] on button "Save" at bounding box center [562, 307] width 44 height 18
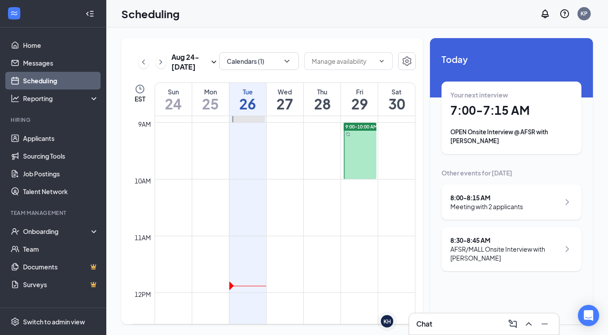
click at [464, 263] on div "8:30 - 8:45 AM AFSR/MALL Onsite Interview with Mark Jimenez" at bounding box center [511, 249] width 140 height 44
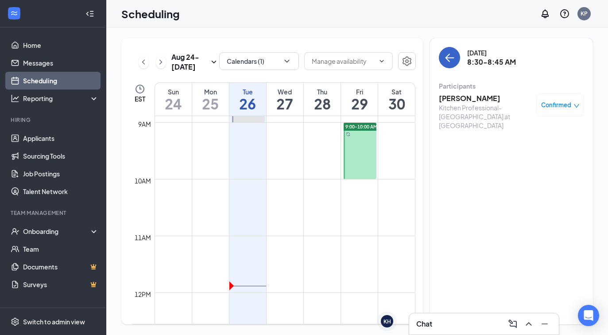
click at [444, 57] on button "back-button" at bounding box center [449, 57] width 21 height 21
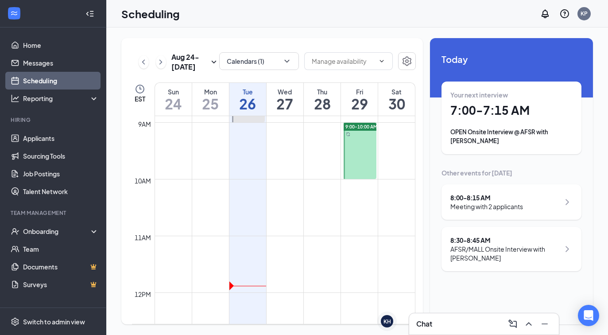
click at [353, 159] on div at bounding box center [360, 151] width 33 height 56
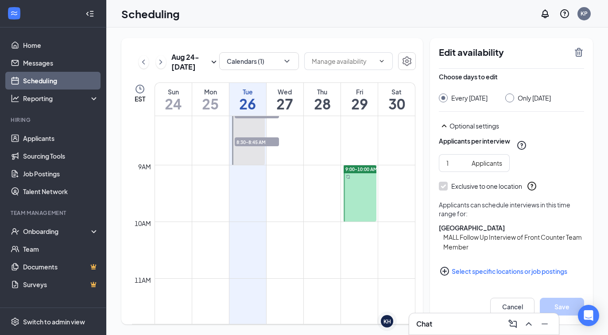
scroll to position [464, 0]
click at [442, 271] on icon "PlusCircle" at bounding box center [444, 271] width 11 height 11
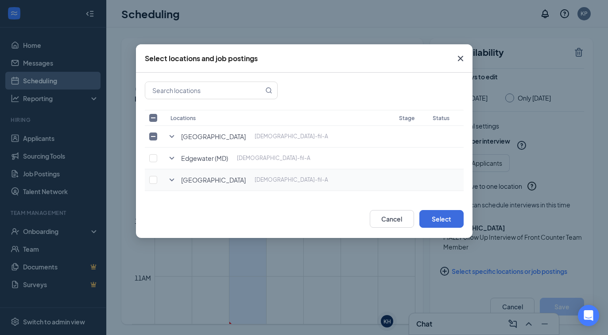
click at [171, 179] on icon "SmallChevronDown" at bounding box center [171, 179] width 5 height 3
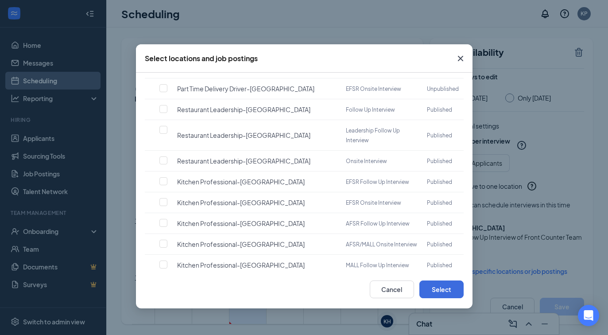
scroll to position [377, 0]
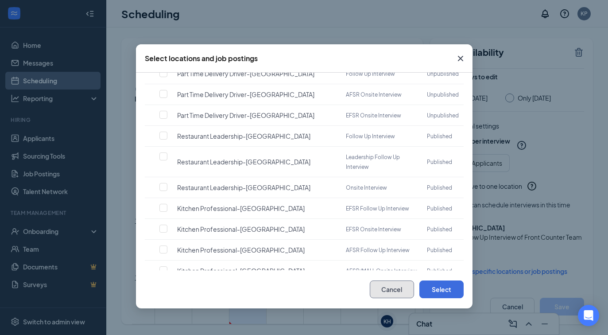
click at [380, 285] on button "Cancel" at bounding box center [392, 289] width 44 height 18
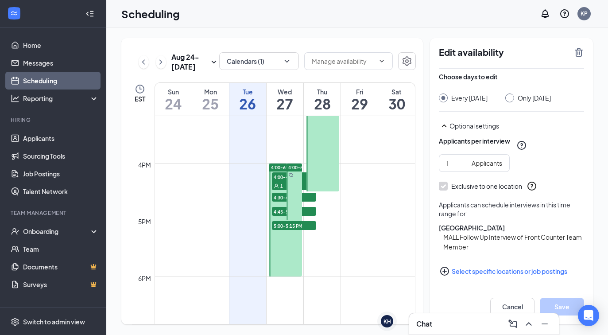
scroll to position [851, 0]
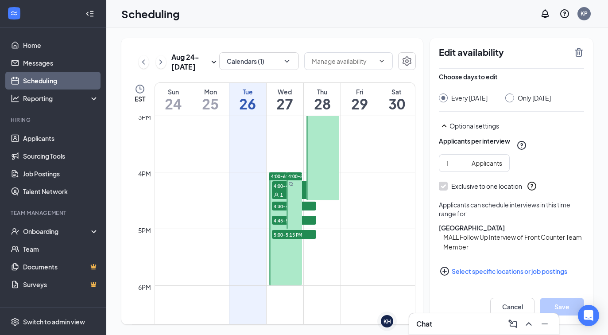
click at [286, 202] on div at bounding box center [293, 200] width 15 height 56
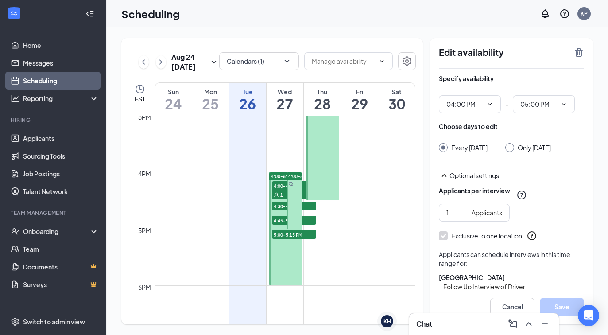
click at [292, 202] on div at bounding box center [293, 200] width 15 height 56
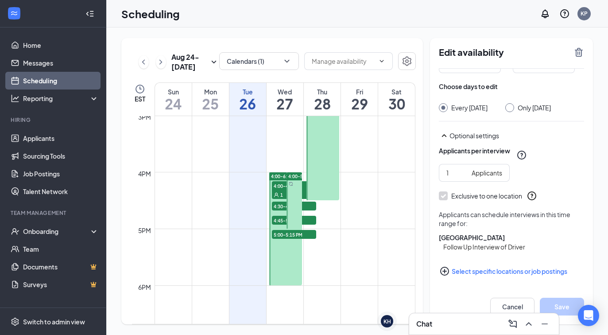
scroll to position [49, 0]
click at [295, 208] on div at bounding box center [293, 200] width 15 height 56
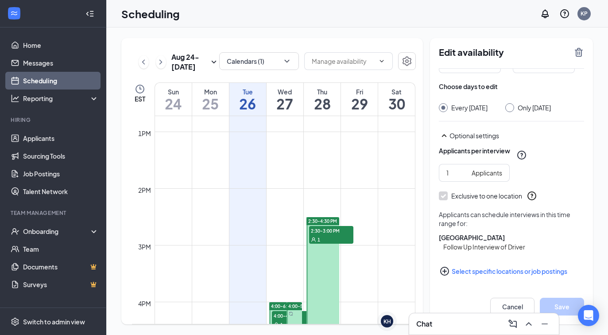
scroll to position [730, 0]
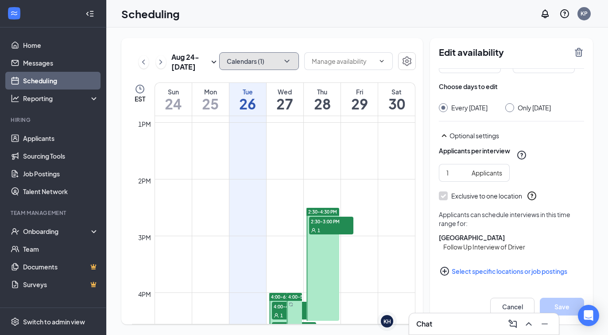
click at [283, 55] on button "Calendars (1)" at bounding box center [259, 61] width 80 height 18
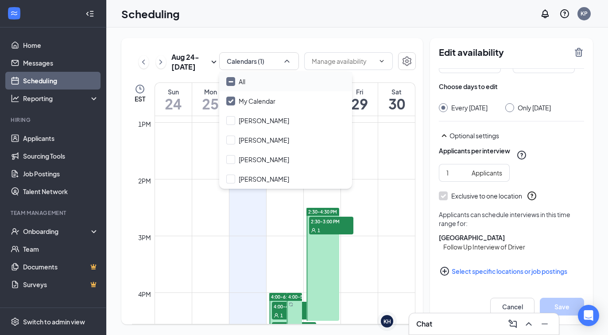
click at [231, 82] on input "All" at bounding box center [235, 81] width 19 height 9
checkbox input "true"
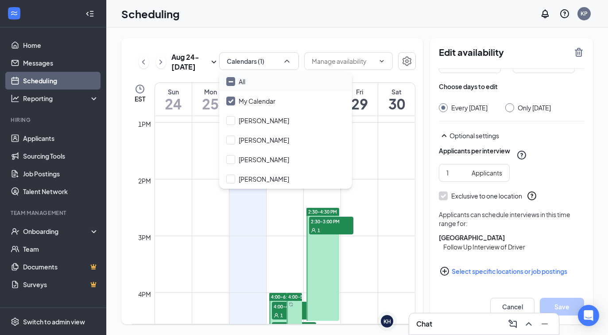
checkbox input "true"
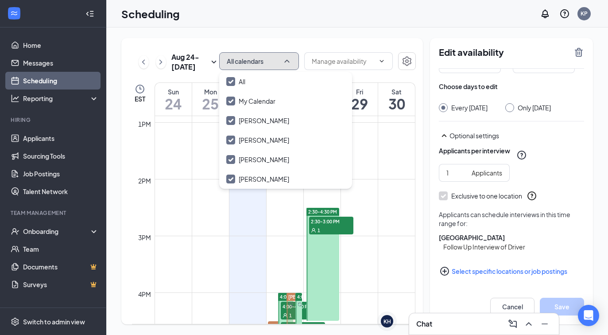
click at [286, 62] on icon "ChevronUp" at bounding box center [286, 61] width 9 height 9
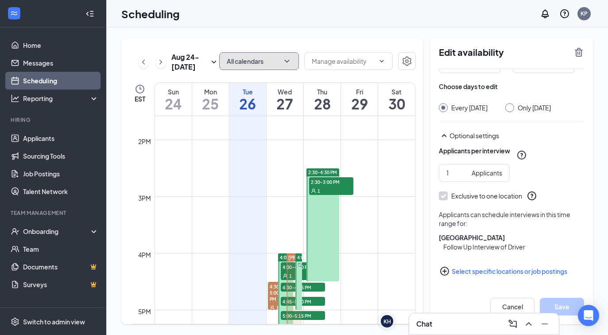
scroll to position [814, 0]
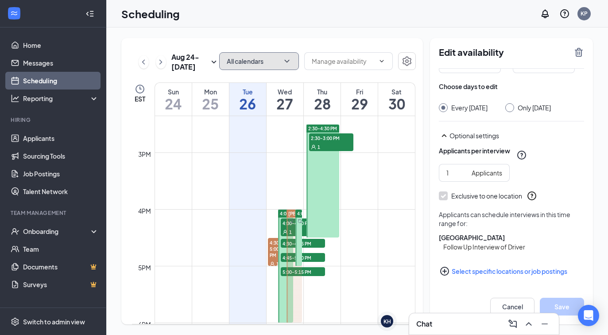
click at [301, 230] on div at bounding box center [298, 237] width 7 height 56
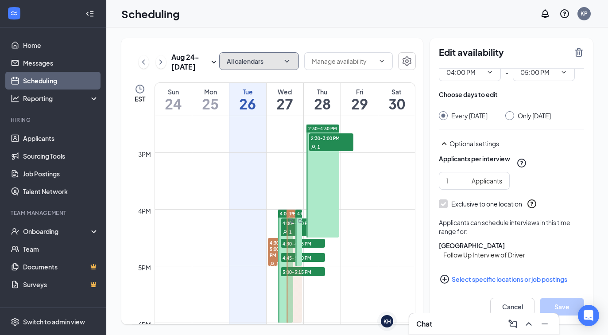
scroll to position [49, 0]
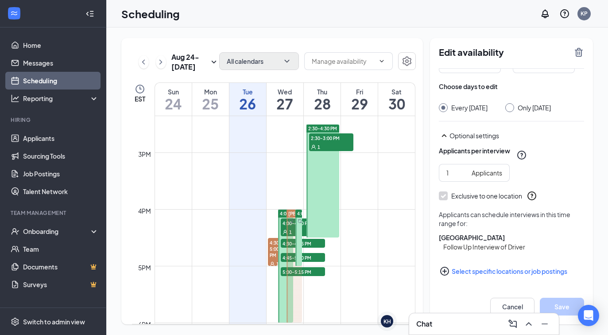
click at [446, 271] on icon "PlusCircle" at bounding box center [444, 271] width 9 height 9
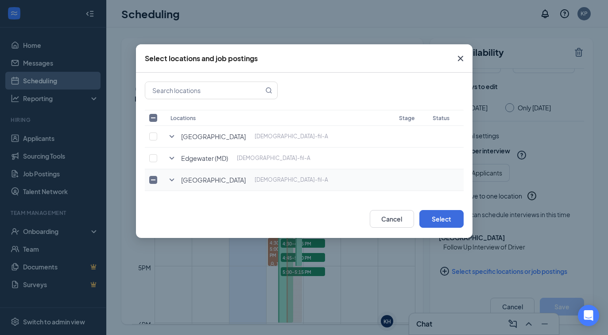
click at [170, 182] on icon "SmallChevronDown" at bounding box center [171, 179] width 11 height 11
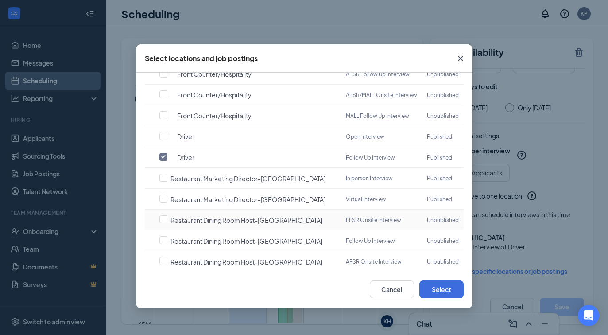
scroll to position [158, 0]
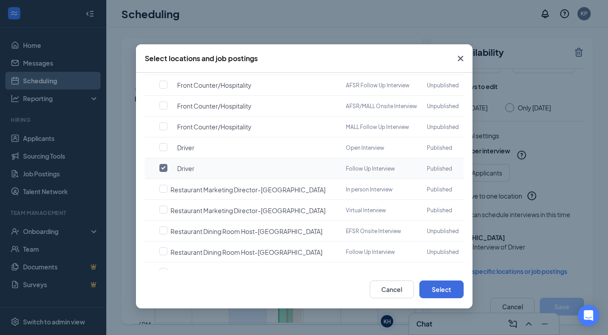
click at [162, 164] on input "checkbox" at bounding box center [163, 168] width 8 height 8
checkbox input "false"
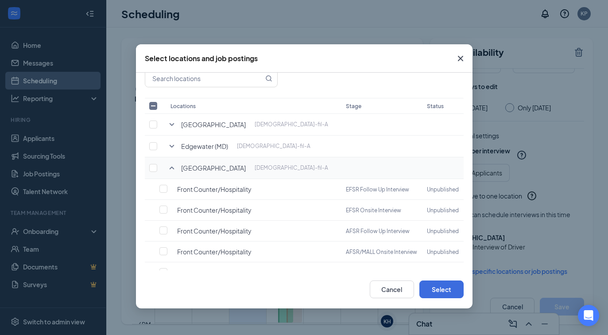
scroll to position [0, 0]
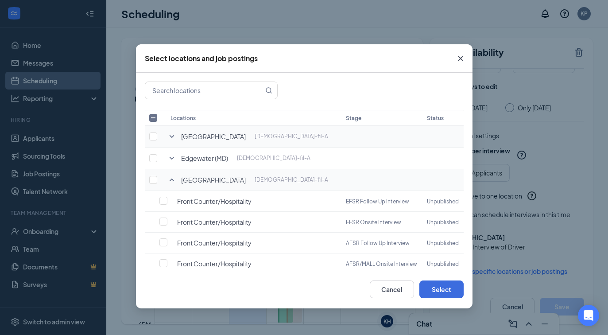
click at [170, 136] on icon "SmallChevronDown" at bounding box center [171, 136] width 5 height 3
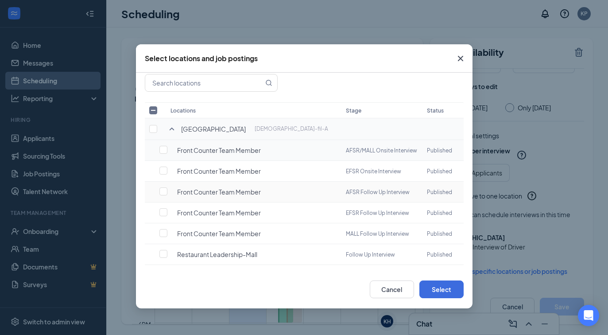
scroll to position [7, 0]
click at [166, 230] on input "checkbox" at bounding box center [163, 233] width 8 height 8
checkbox input "true"
click at [430, 288] on button "Select" at bounding box center [441, 289] width 44 height 18
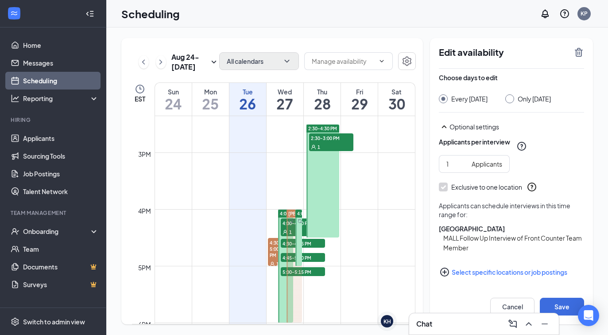
scroll to position [58, 0]
click at [559, 307] on button "Save" at bounding box center [562, 307] width 44 height 18
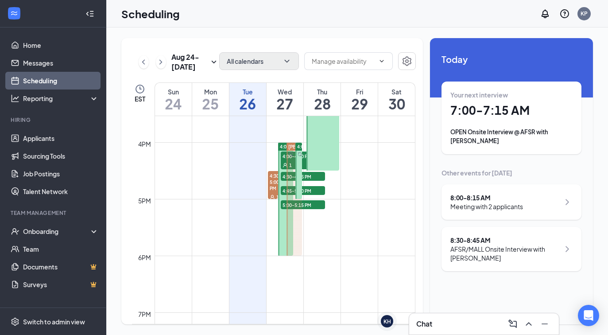
scroll to position [894, 0]
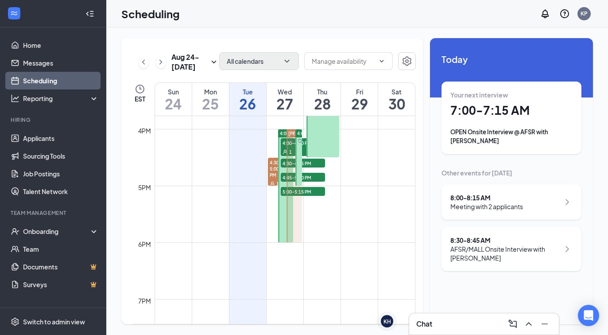
click at [282, 133] on span "4:00-6:00 PM" at bounding box center [294, 133] width 29 height 6
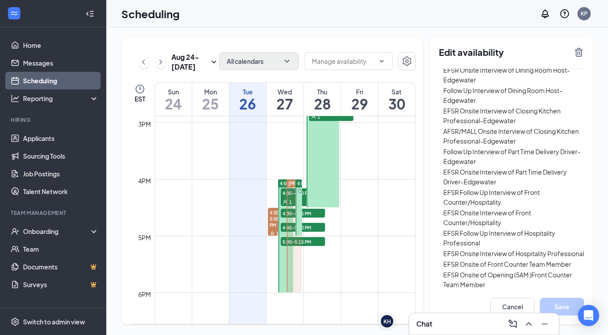
scroll to position [837, 0]
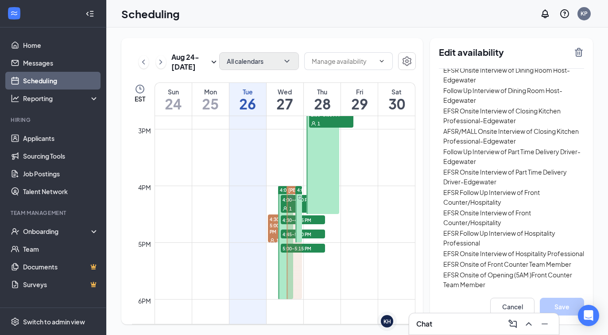
click at [298, 189] on span "4:00-5:00 PM" at bounding box center [311, 190] width 29 height 6
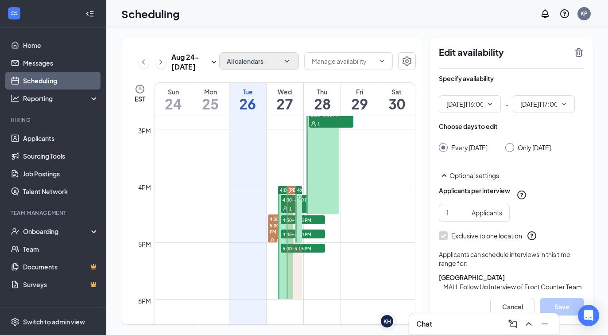
type input "04:00 PM"
type input "05:00 PM"
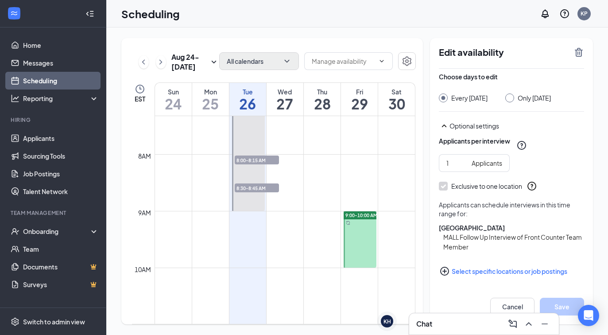
scroll to position [417, 0]
click at [356, 213] on span "9:00-10:00 AM" at bounding box center [361, 213] width 32 height 6
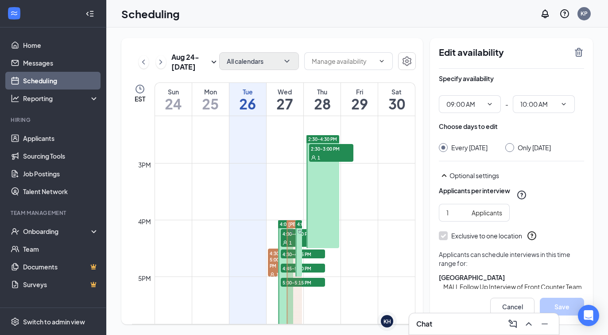
scroll to position [804, 0]
click at [299, 236] on div at bounding box center [298, 247] width 7 height 56
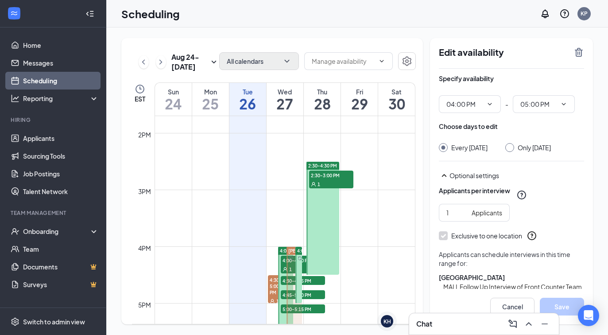
scroll to position [780, 0]
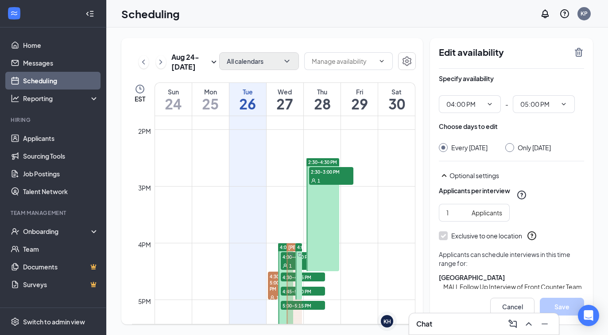
click at [327, 220] on div at bounding box center [322, 214] width 33 height 113
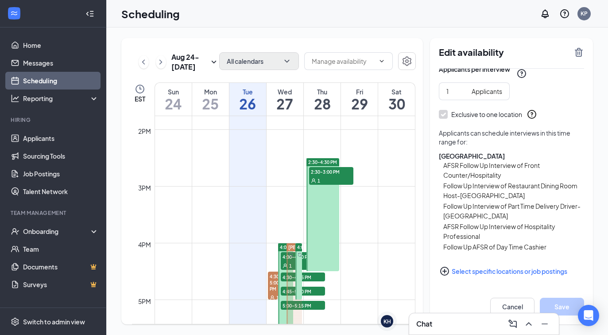
scroll to position [130, 0]
click at [319, 162] on span "2:30-4:30 PM" at bounding box center [322, 162] width 29 height 6
click at [446, 267] on icon "PlusCircle" at bounding box center [444, 271] width 9 height 9
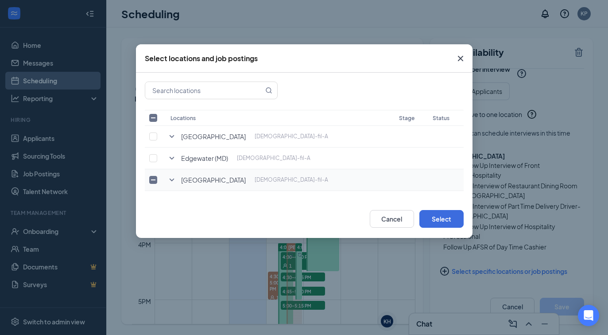
click at [168, 178] on icon "SmallChevronDown" at bounding box center [171, 179] width 11 height 11
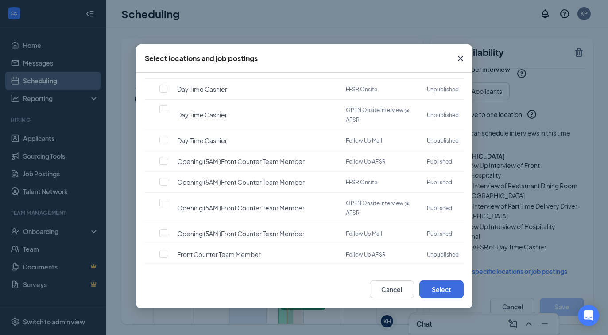
scroll to position [721, 0]
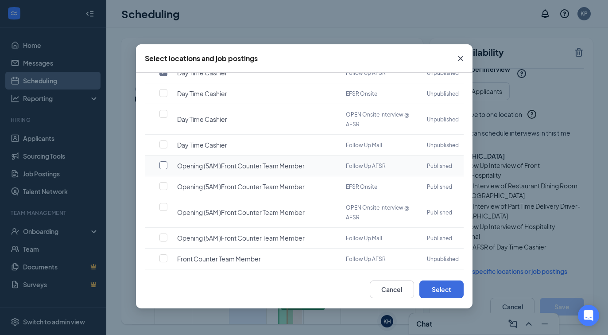
click at [161, 161] on input "checkbox" at bounding box center [163, 165] width 8 height 8
checkbox input "true"
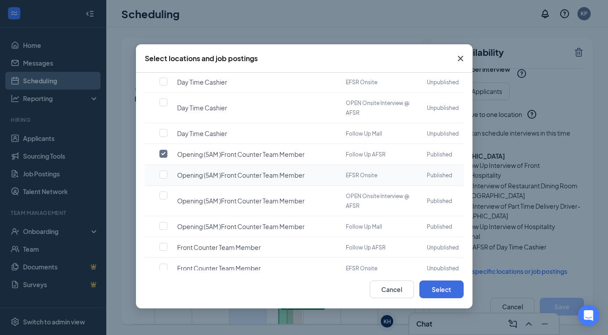
scroll to position [735, 0]
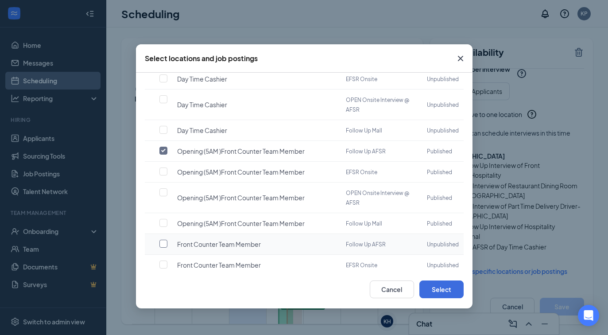
click at [164, 240] on input "checkbox" at bounding box center [163, 244] width 8 height 8
checkbox input "true"
click at [439, 286] on button "Select" at bounding box center [441, 289] width 44 height 18
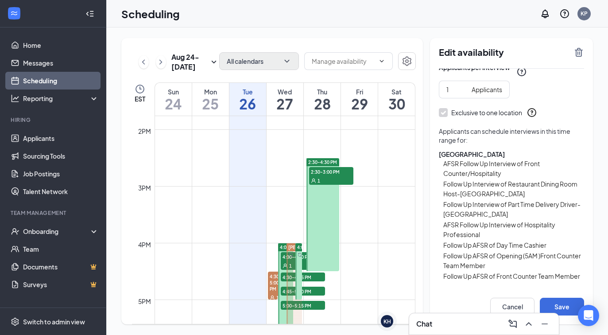
scroll to position [161, 0]
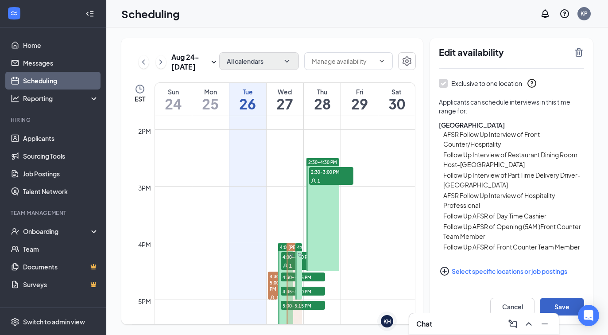
click at [553, 304] on button "Save" at bounding box center [562, 307] width 44 height 18
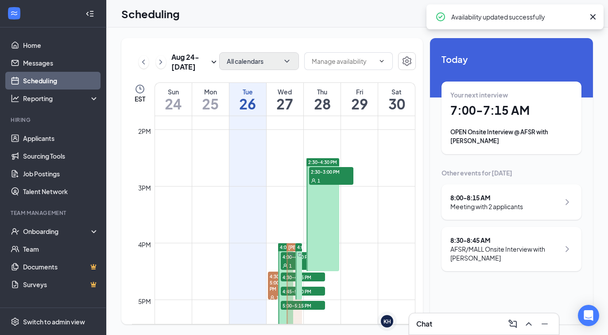
click at [320, 233] on div at bounding box center [322, 214] width 33 height 113
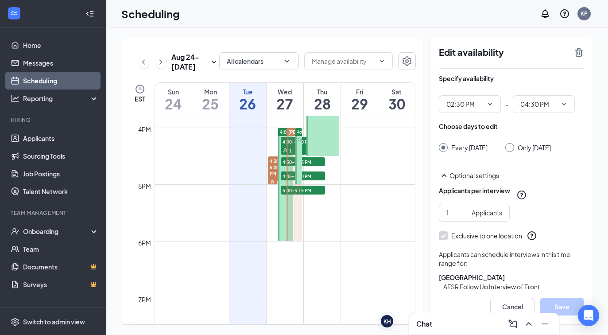
scroll to position [904, 0]
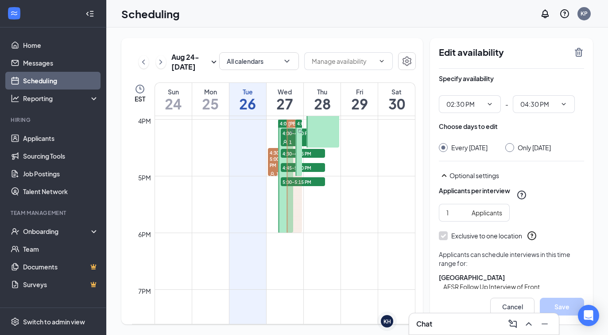
click at [451, 322] on div "Chat" at bounding box center [483, 324] width 135 height 14
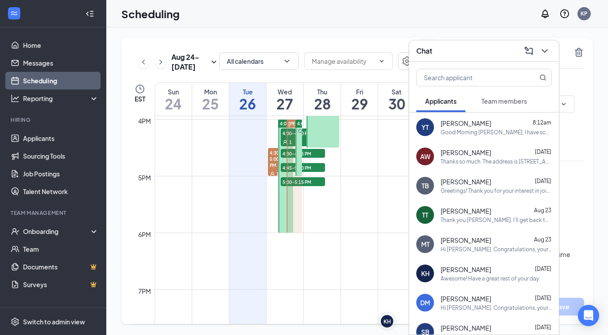
click at [498, 216] on div "Thank you [PERSON_NAME]. I'll get back to you soon." at bounding box center [496, 220] width 111 height 8
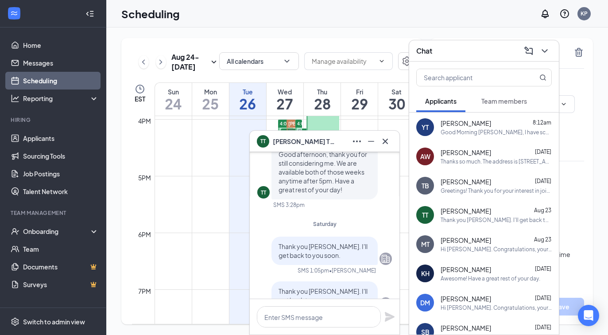
scroll to position [0, 0]
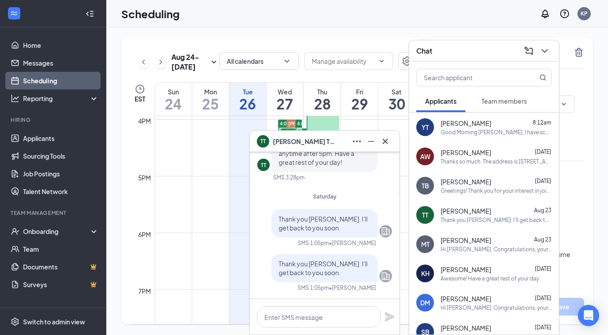
click at [458, 274] on div "Kaylah Howard Aug 22 Awesome! Have a great rest of your day." at bounding box center [496, 273] width 111 height 17
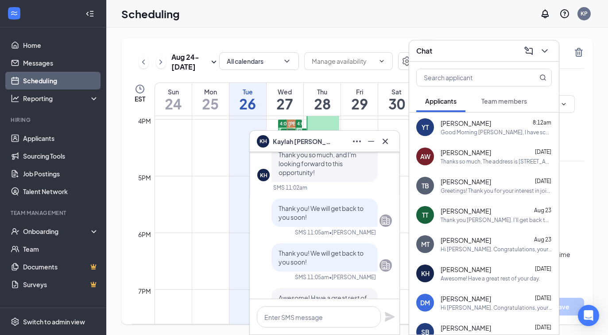
scroll to position [-31, 0]
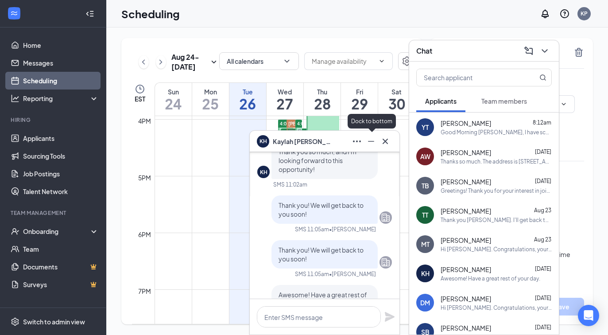
click at [371, 141] on icon "Minimize" at bounding box center [371, 141] width 6 height 1
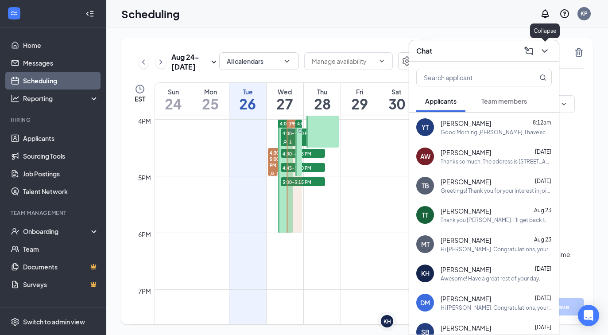
click at [548, 51] on icon "ChevronDown" at bounding box center [544, 51] width 11 height 11
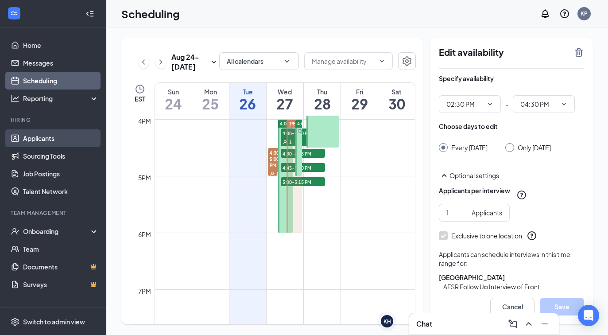
click at [49, 135] on link "Applicants" at bounding box center [61, 138] width 76 height 18
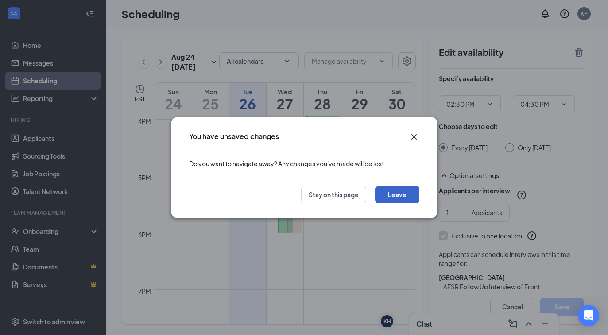
click at [398, 189] on button "Leave" at bounding box center [397, 195] width 44 height 18
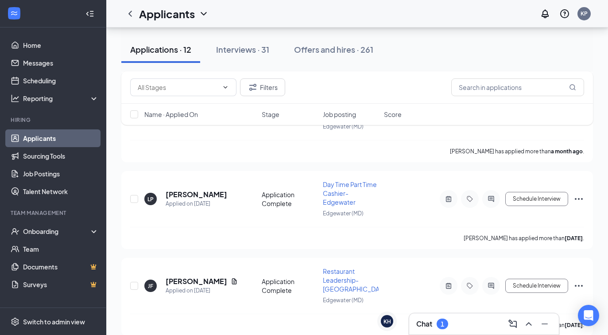
scroll to position [845, 0]
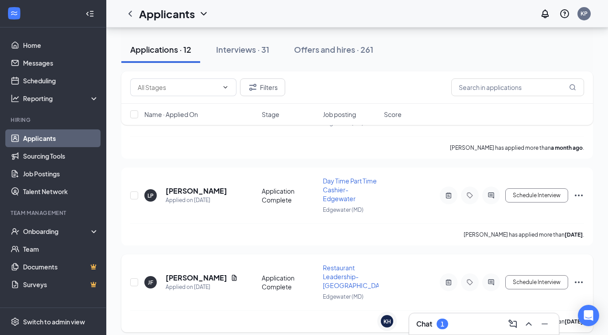
click at [578, 277] on icon "Ellipses" at bounding box center [578, 282] width 11 height 11
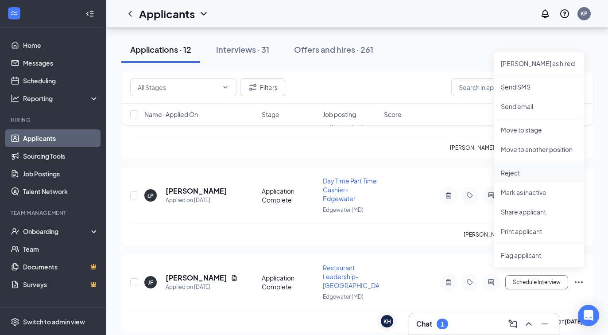
click at [514, 175] on p "Reject" at bounding box center [539, 172] width 76 height 9
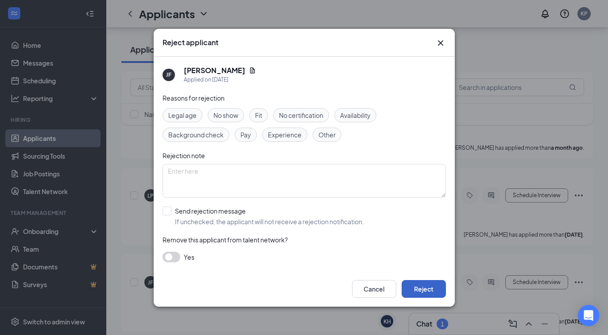
click at [419, 290] on button "Reject" at bounding box center [424, 289] width 44 height 18
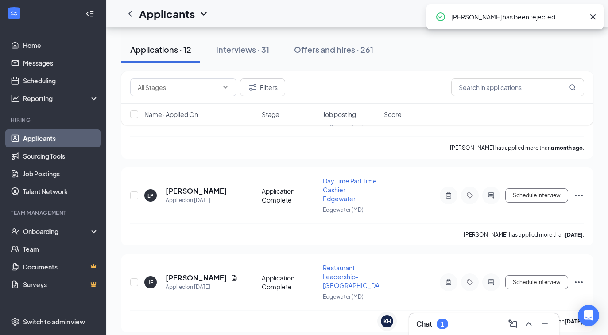
click at [443, 319] on div "1" at bounding box center [443, 323] width 12 height 11
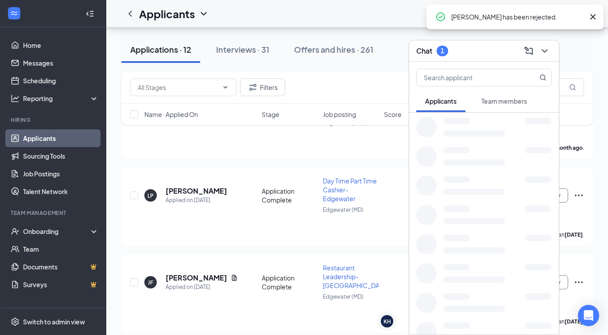
scroll to position [759, 0]
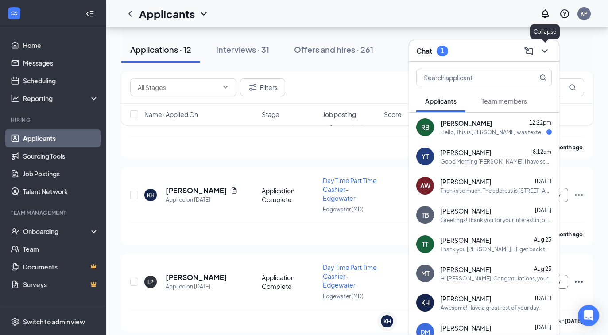
click at [546, 51] on icon "ChevronDown" at bounding box center [544, 51] width 11 height 11
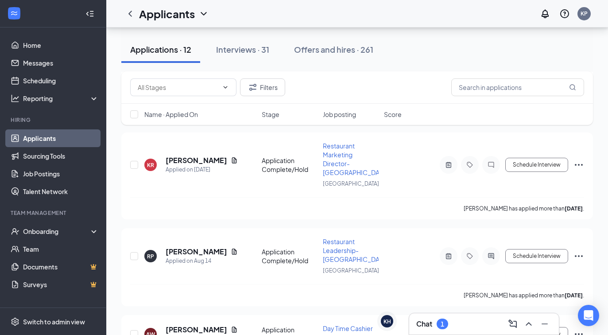
scroll to position [452, 0]
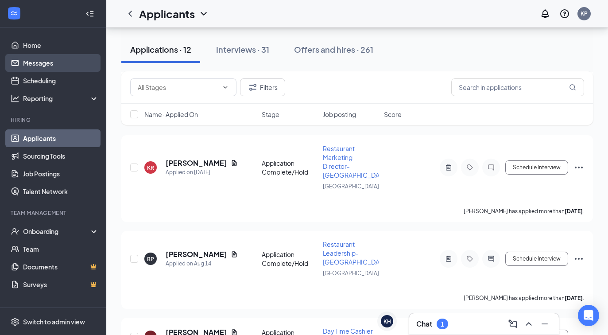
click at [56, 68] on link "Messages" at bounding box center [61, 63] width 76 height 18
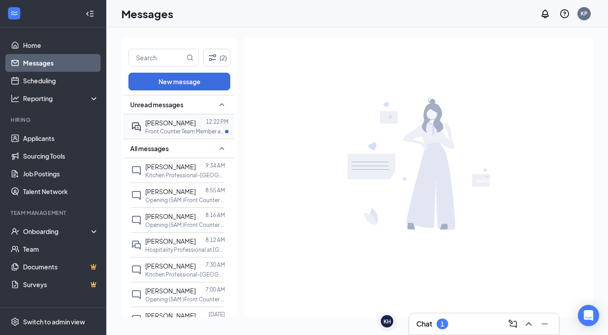
click at [182, 128] on p "Front Counter Team Member at Annapolis" at bounding box center [185, 132] width 80 height 8
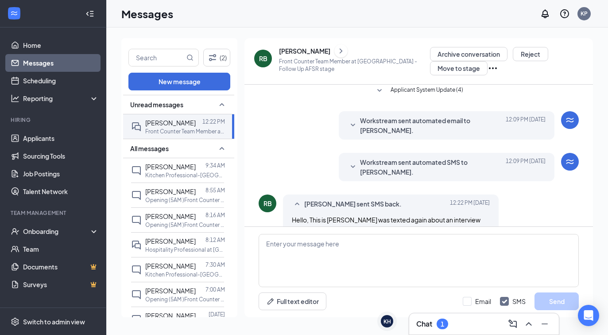
scroll to position [161, 0]
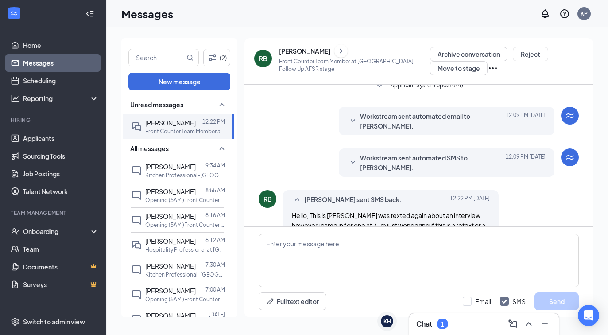
click at [351, 157] on icon "SmallChevronDown" at bounding box center [353, 162] width 11 height 11
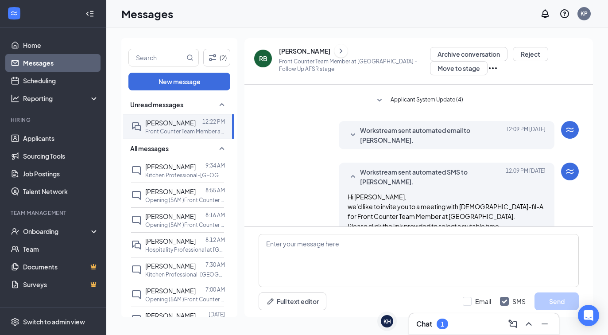
scroll to position [131, 0]
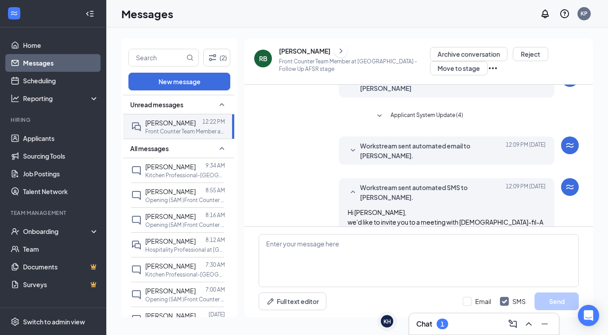
click at [348, 141] on div at bounding box center [353, 150] width 11 height 19
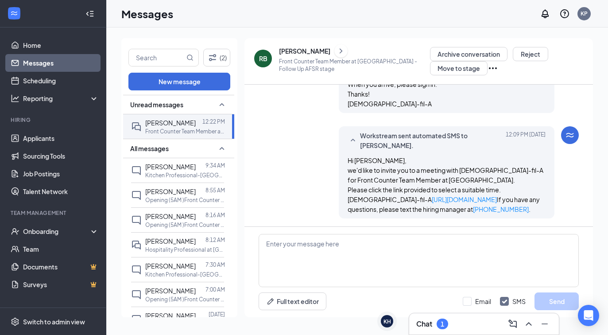
scroll to position [317, 0]
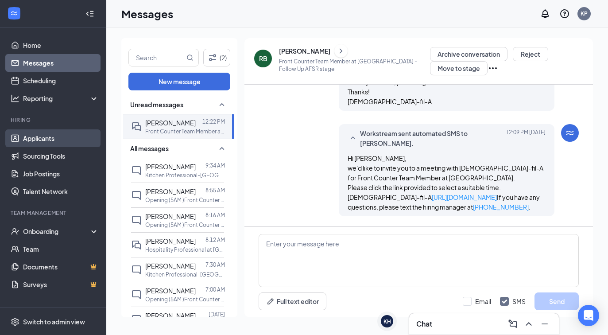
click at [51, 137] on link "Applicants" at bounding box center [61, 138] width 76 height 18
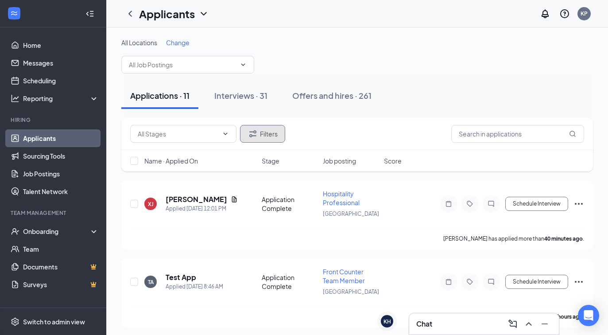
click at [268, 133] on button "Filters" at bounding box center [262, 134] width 45 height 18
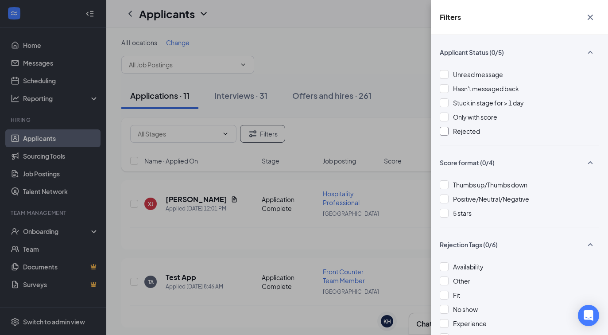
click at [440, 128] on div at bounding box center [444, 131] width 9 height 9
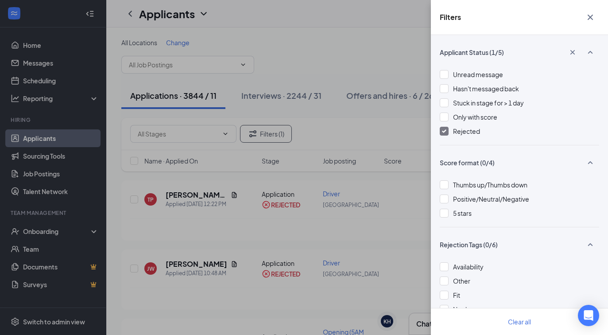
click at [590, 16] on icon "Cross" at bounding box center [590, 17] width 11 height 11
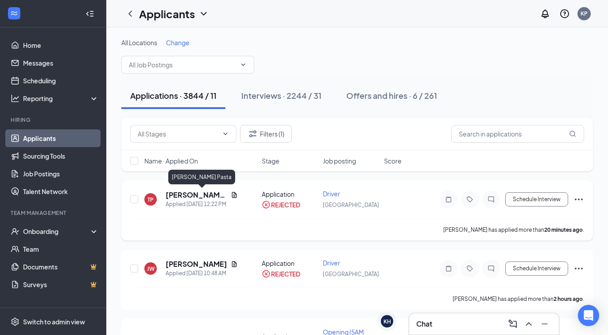
click at [189, 196] on h5 "[PERSON_NAME] Pasta" at bounding box center [197, 195] width 62 height 10
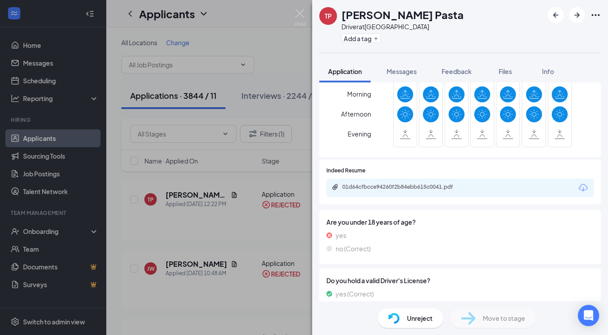
scroll to position [315, 0]
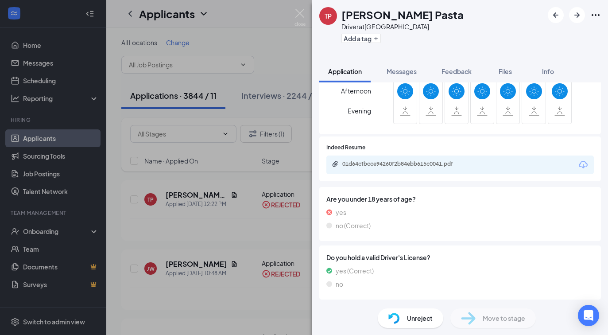
click at [423, 159] on div "01d64cfbcce94260f2b84ebb615c0041.pdf" at bounding box center [459, 164] width 267 height 19
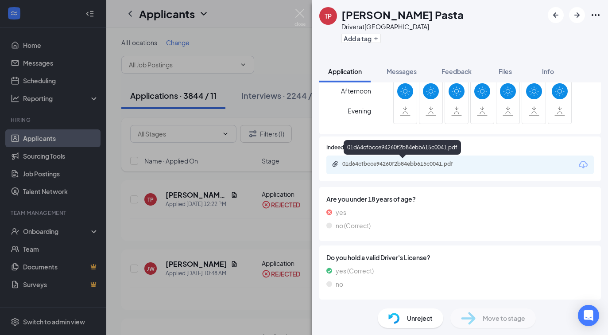
click at [423, 164] on div "01d64cfbcce94260f2b84ebb615c0041.pdf" at bounding box center [404, 163] width 124 height 7
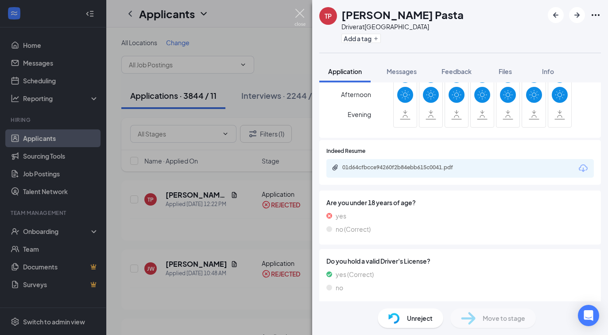
click at [299, 12] on img at bounding box center [299, 17] width 11 height 17
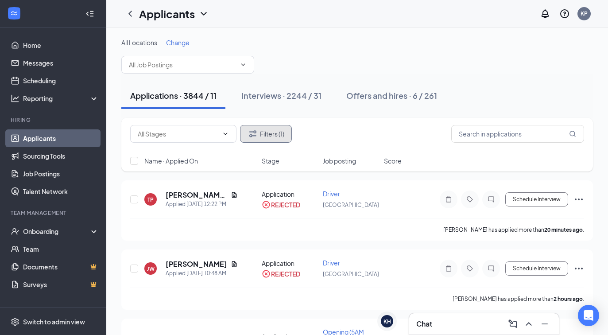
click at [275, 136] on button "Filters (1)" at bounding box center [266, 134] width 52 height 18
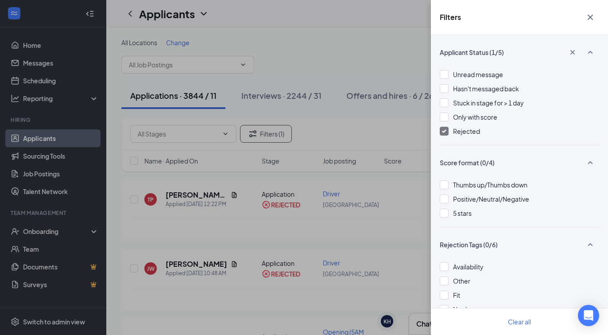
click at [447, 132] on div at bounding box center [444, 131] width 9 height 9
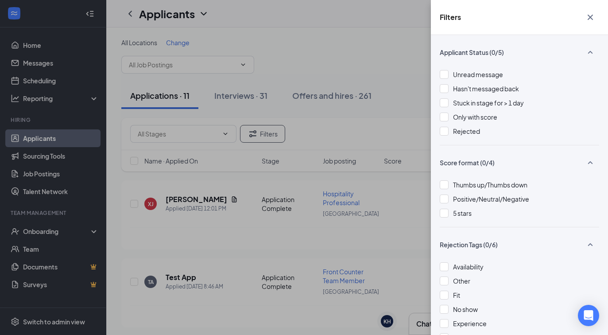
click at [592, 19] on icon "Cross" at bounding box center [590, 17] width 11 height 11
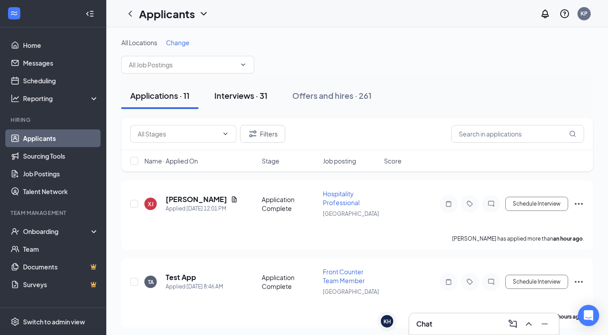
click at [249, 98] on div "Interviews · 31" at bounding box center [240, 95] width 53 height 11
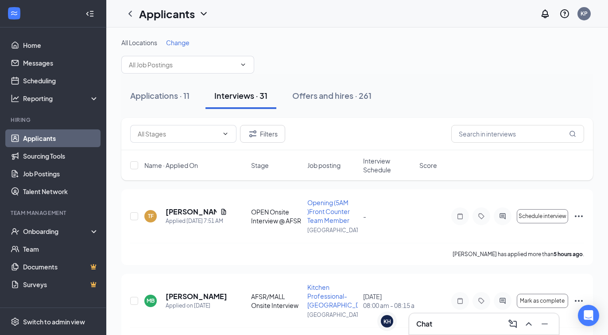
click at [379, 169] on span "Interview Schedule" at bounding box center [388, 165] width 51 height 18
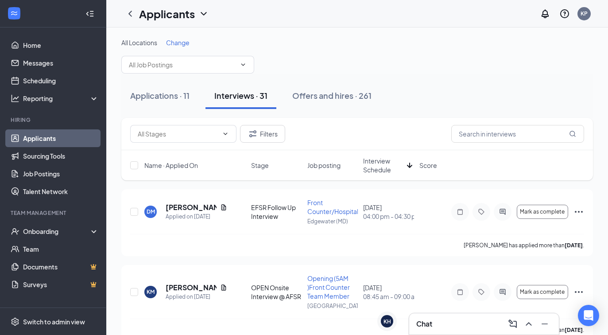
click at [379, 169] on span "Interview Schedule" at bounding box center [383, 165] width 40 height 18
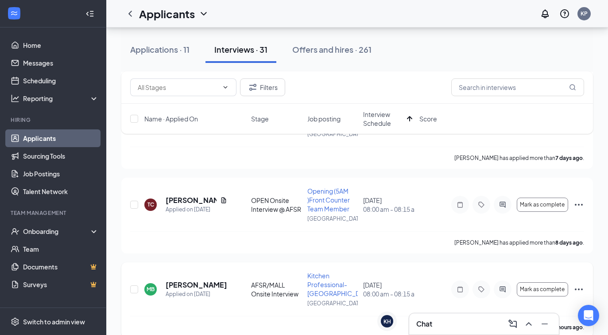
scroll to position [531, 0]
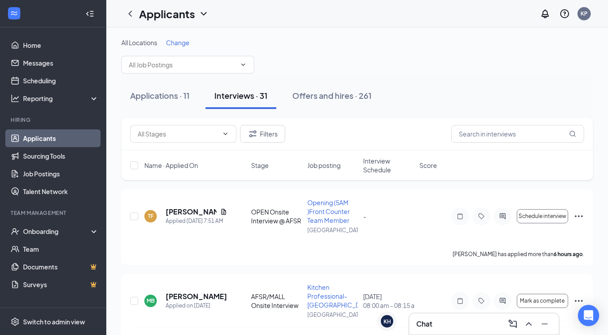
click at [455, 318] on div "Chat" at bounding box center [483, 324] width 135 height 14
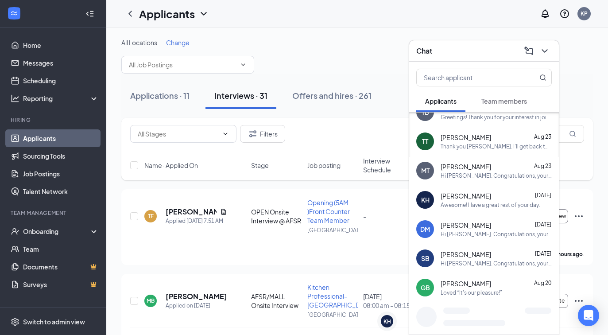
scroll to position [104, 0]
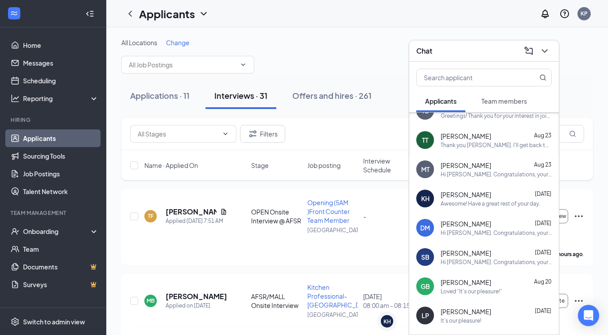
click at [487, 197] on div "[PERSON_NAME] [DATE]" at bounding box center [496, 194] width 111 height 9
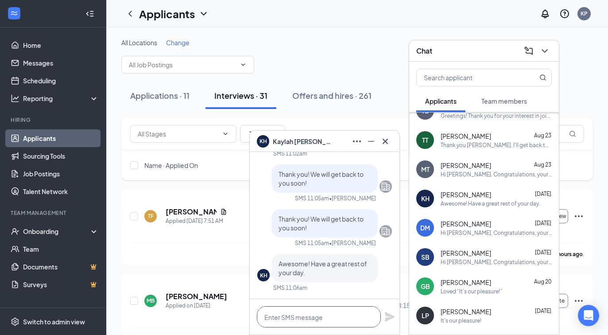
click at [290, 314] on textarea at bounding box center [319, 316] width 124 height 21
type textarea "H"
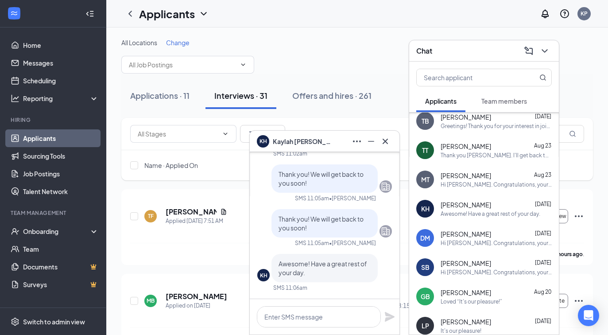
click at [496, 143] on div "[PERSON_NAME] [DATE]" at bounding box center [496, 146] width 111 height 9
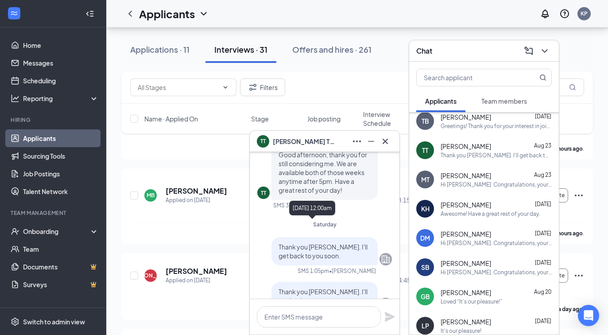
scroll to position [0, 0]
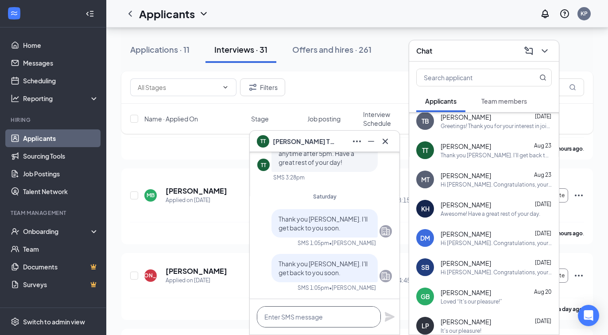
click at [316, 313] on textarea at bounding box center [319, 316] width 124 height 21
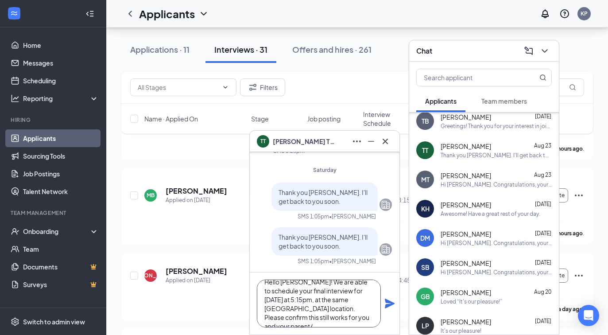
scroll to position [18, 0]
type textarea "Hello [PERSON_NAME]! We are able to schedule your final interview for [DATE] at…"
click at [390, 306] on icon "Plane" at bounding box center [389, 303] width 11 height 11
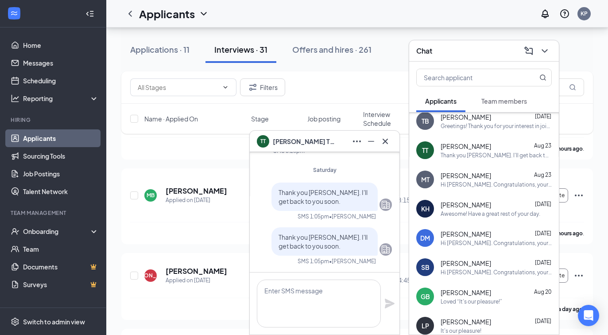
scroll to position [0, 0]
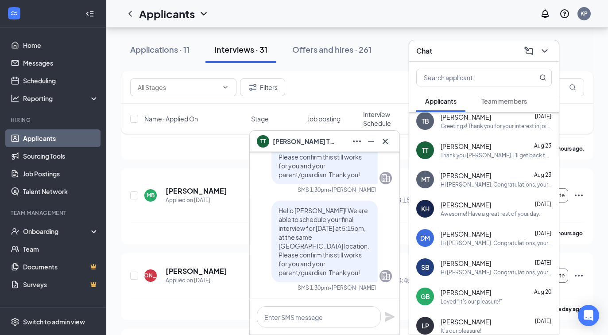
click at [490, 203] on div "[PERSON_NAME] [DATE]" at bounding box center [496, 204] width 111 height 9
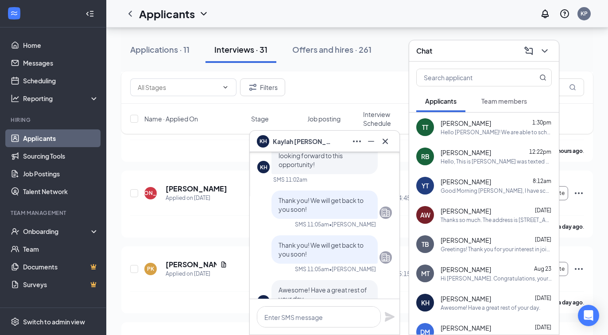
scroll to position [-23, 0]
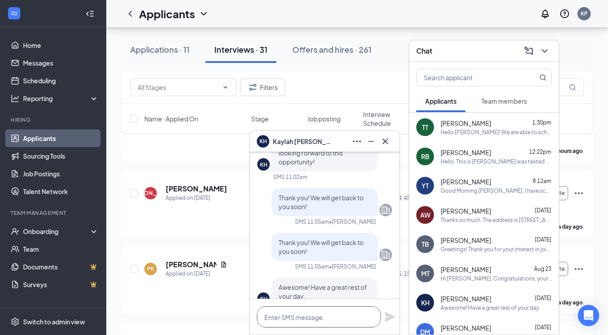
click at [322, 313] on textarea at bounding box center [319, 316] width 124 height 21
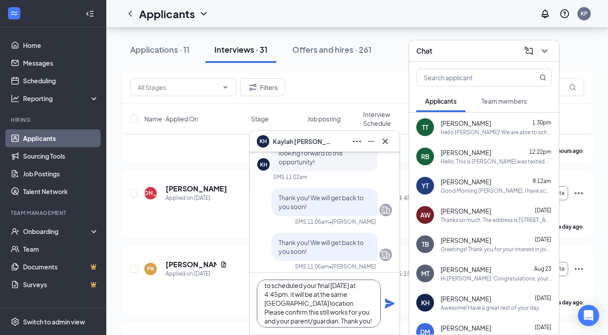
scroll to position [19, 0]
type textarea "Hello [PERSON_NAME]! We are able to scheduled your final [DATE] at 4:45pm, it w…"
click at [389, 299] on icon "Plane" at bounding box center [389, 303] width 11 height 11
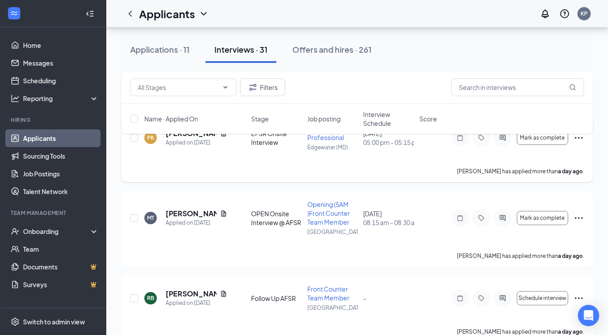
scroll to position [0, 0]
